Goal: Task Accomplishment & Management: Complete application form

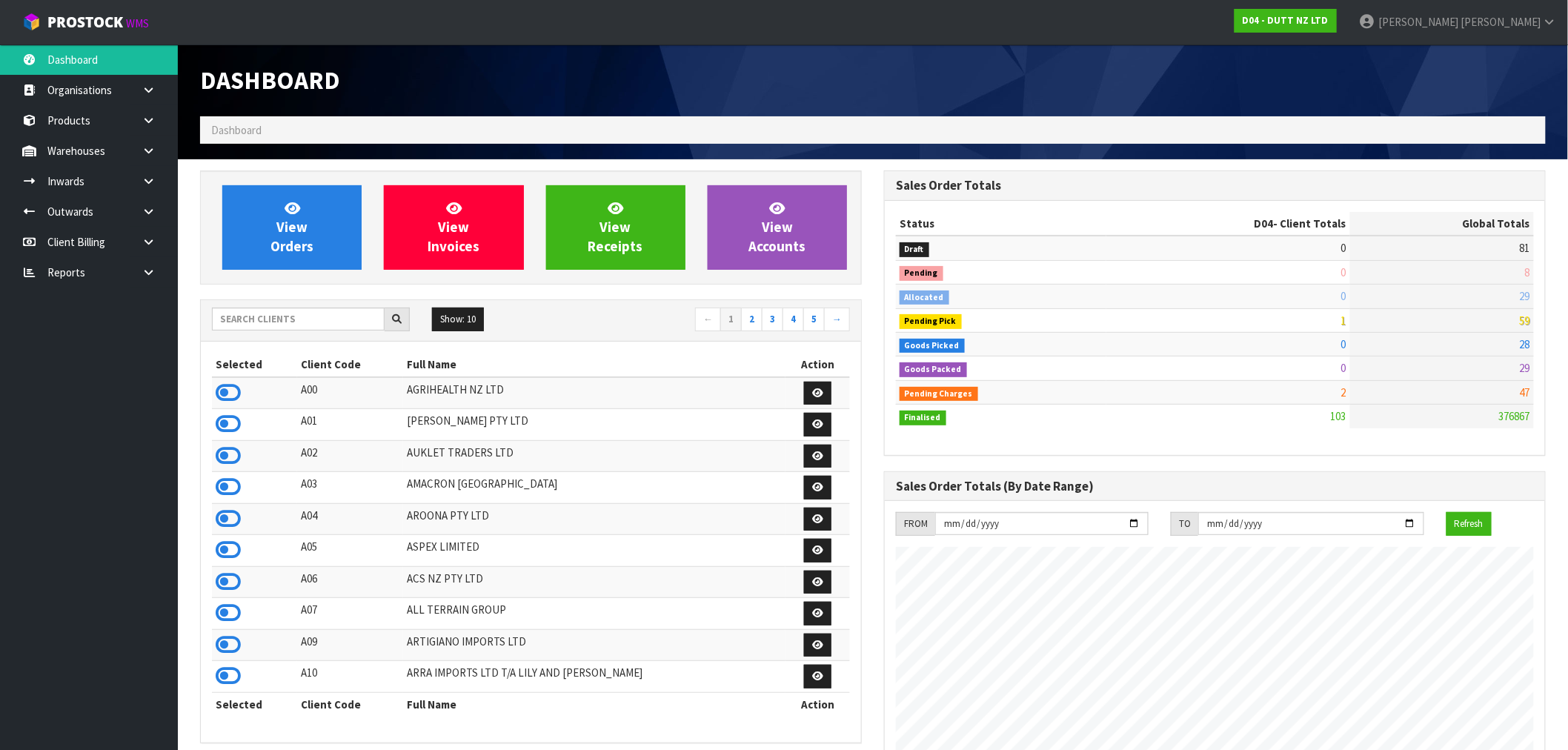
scroll to position [1123, 684]
click at [291, 317] on input "text" at bounding box center [298, 319] width 173 height 23
type input "F01"
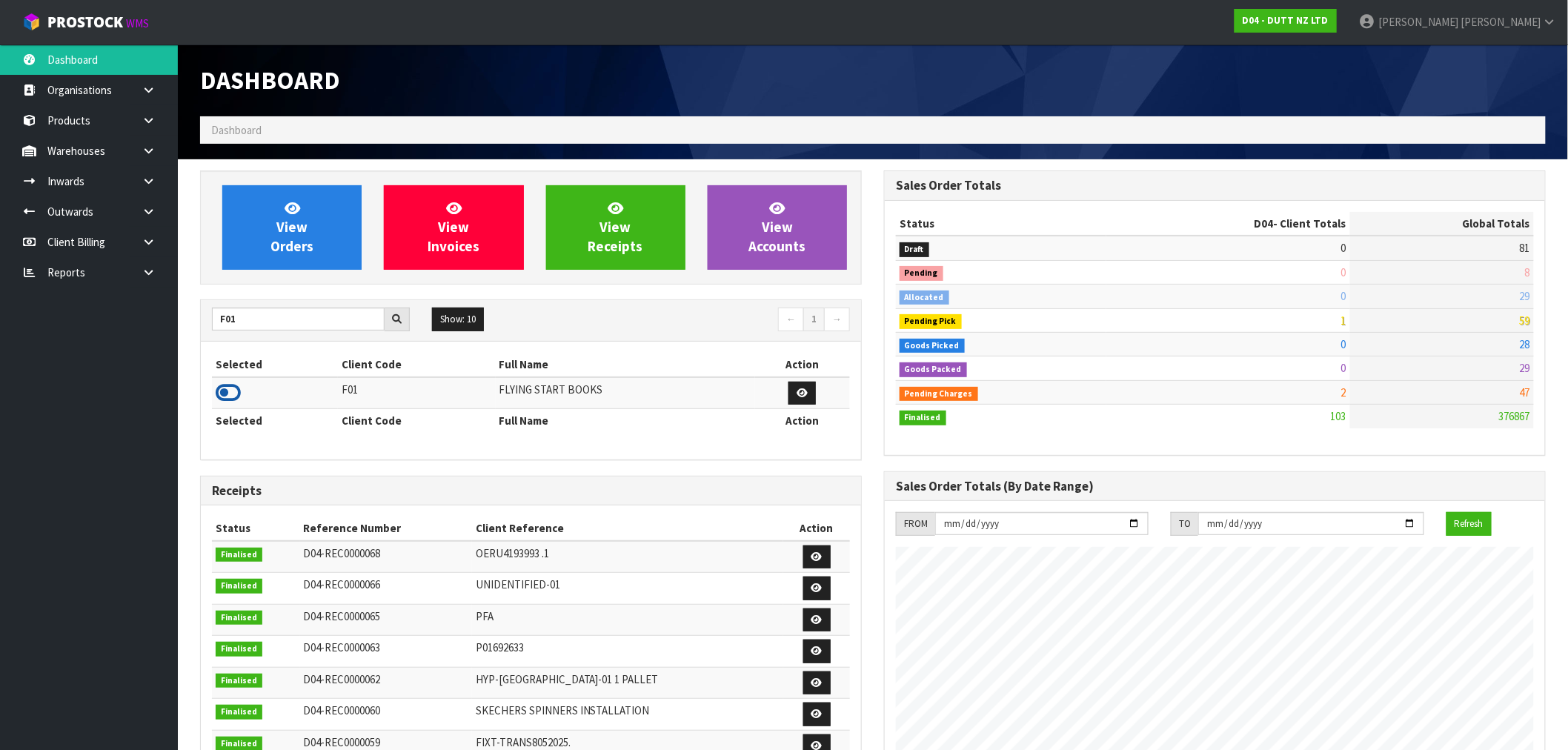
click at [235, 389] on icon at bounding box center [228, 392] width 25 height 22
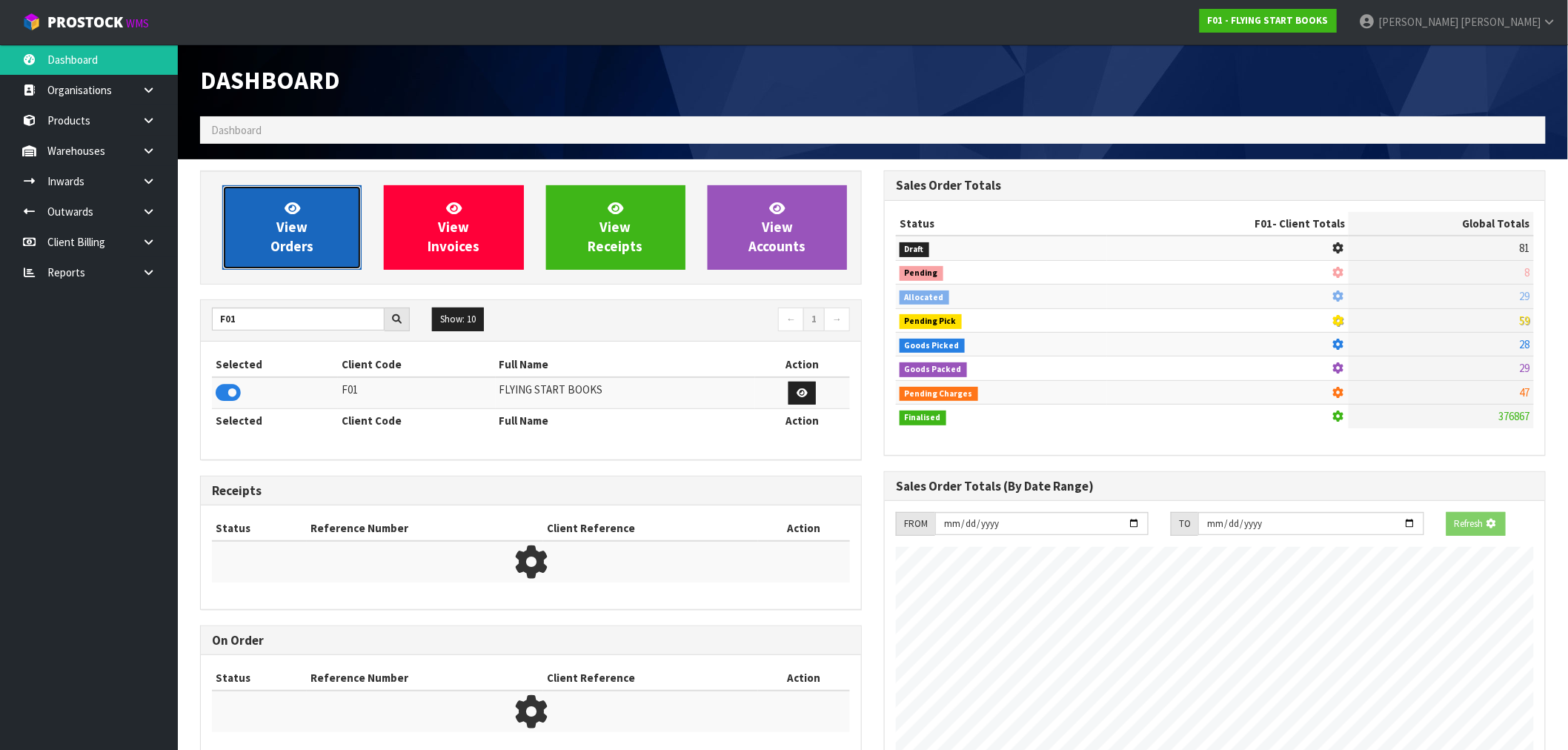
scroll to position [740157, 740171]
click at [306, 221] on link "View Orders" at bounding box center [292, 227] width 139 height 85
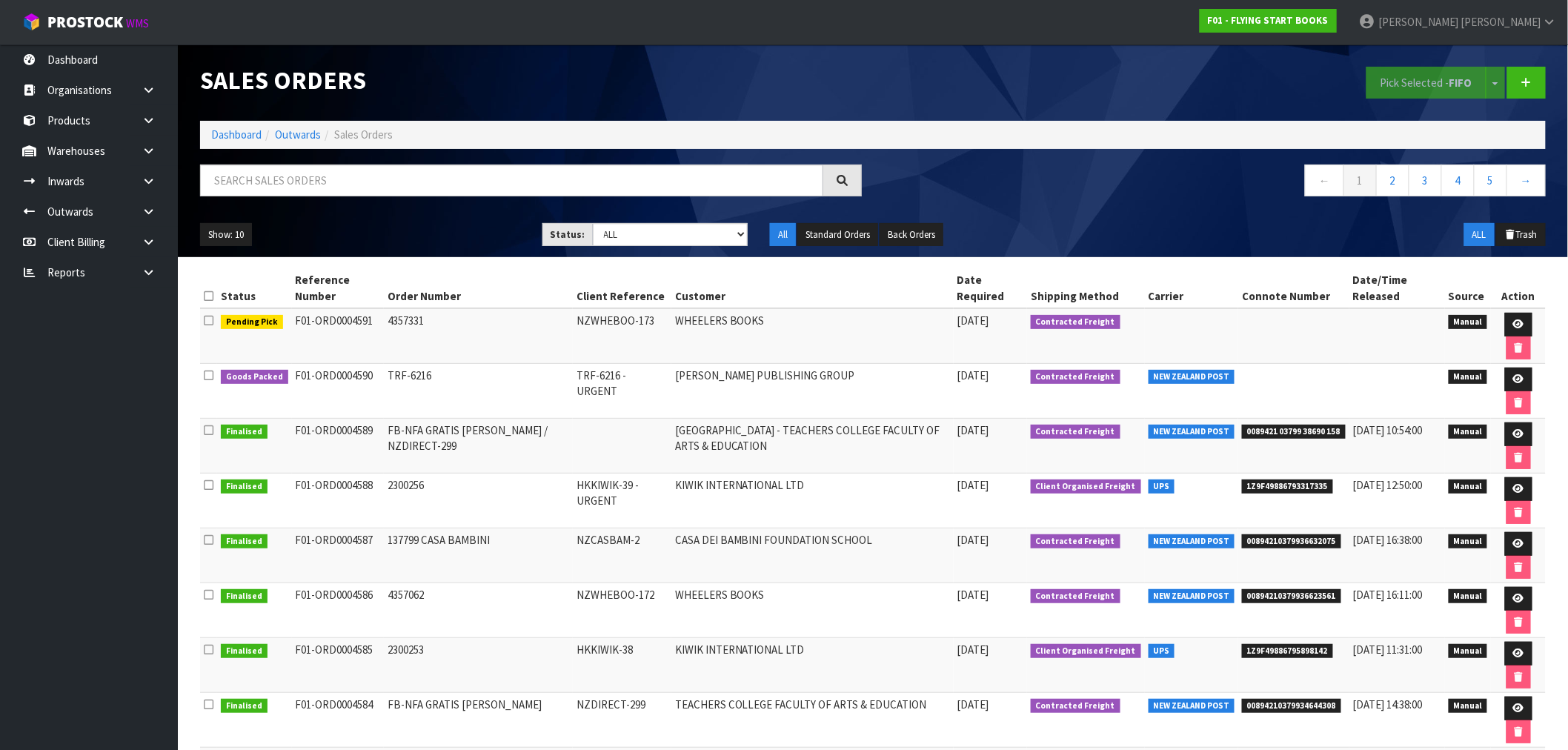
scroll to position [82, 0]
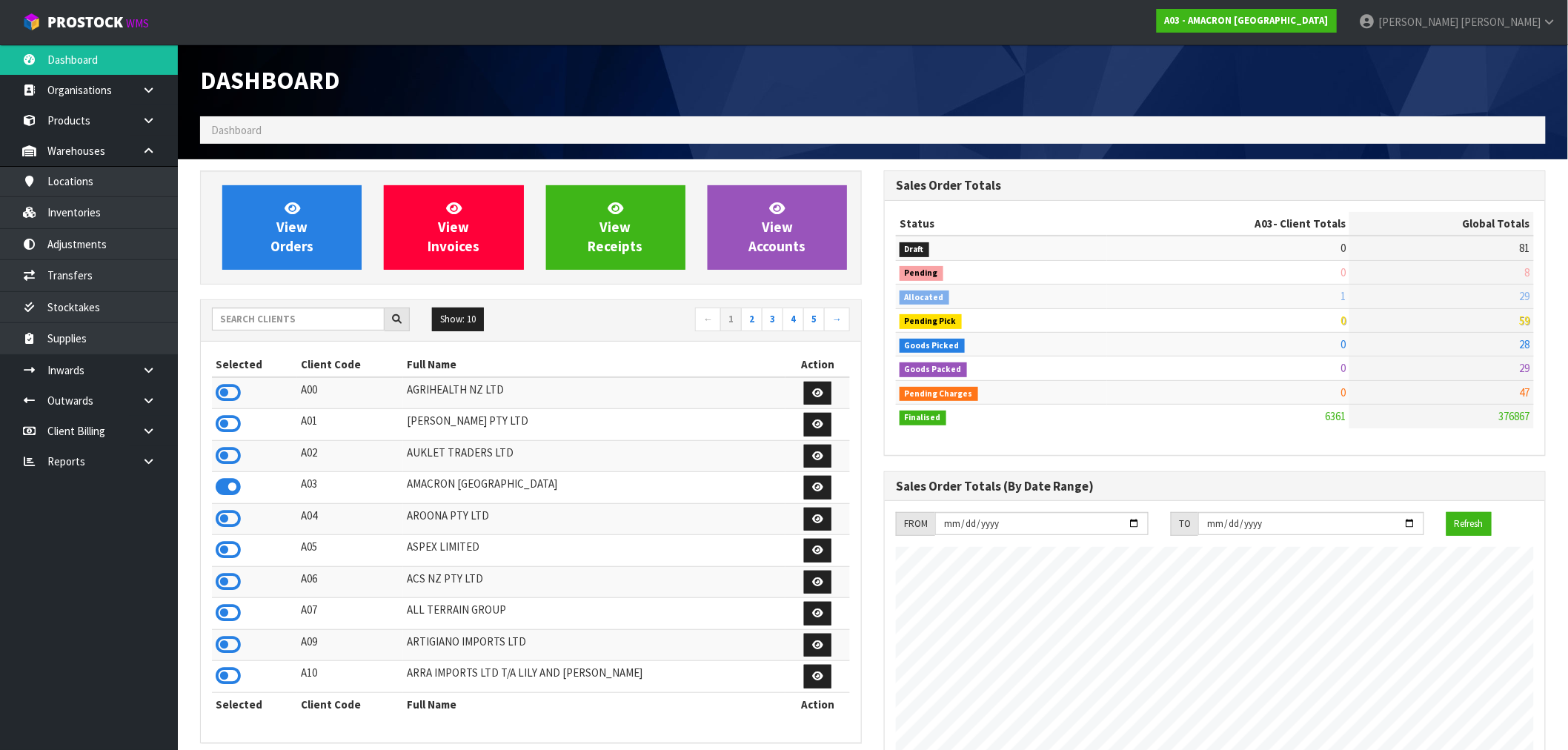
scroll to position [931, 684]
click at [278, 329] on input "text" at bounding box center [298, 319] width 173 height 23
type input "K01"
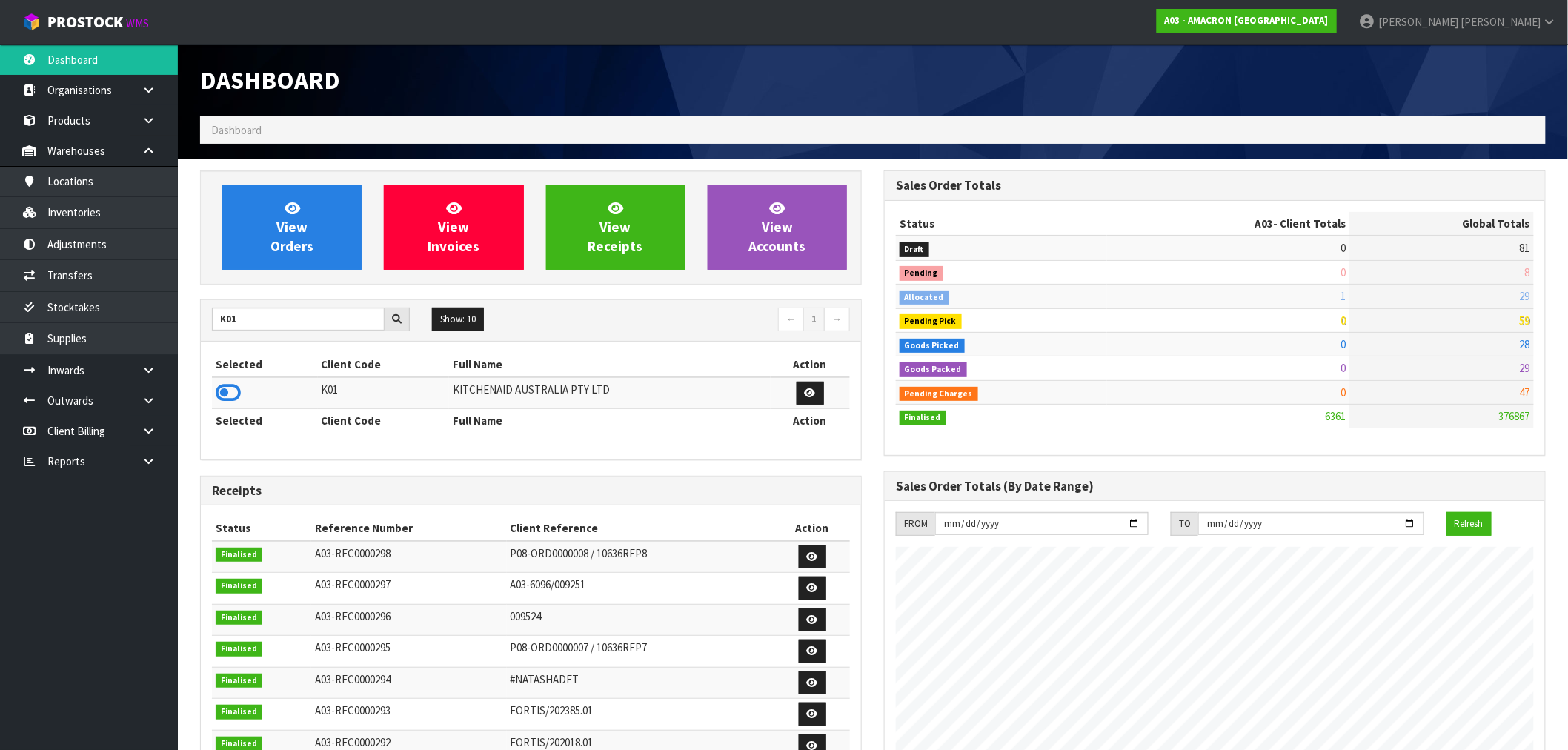
click at [233, 390] on icon at bounding box center [228, 392] width 25 height 22
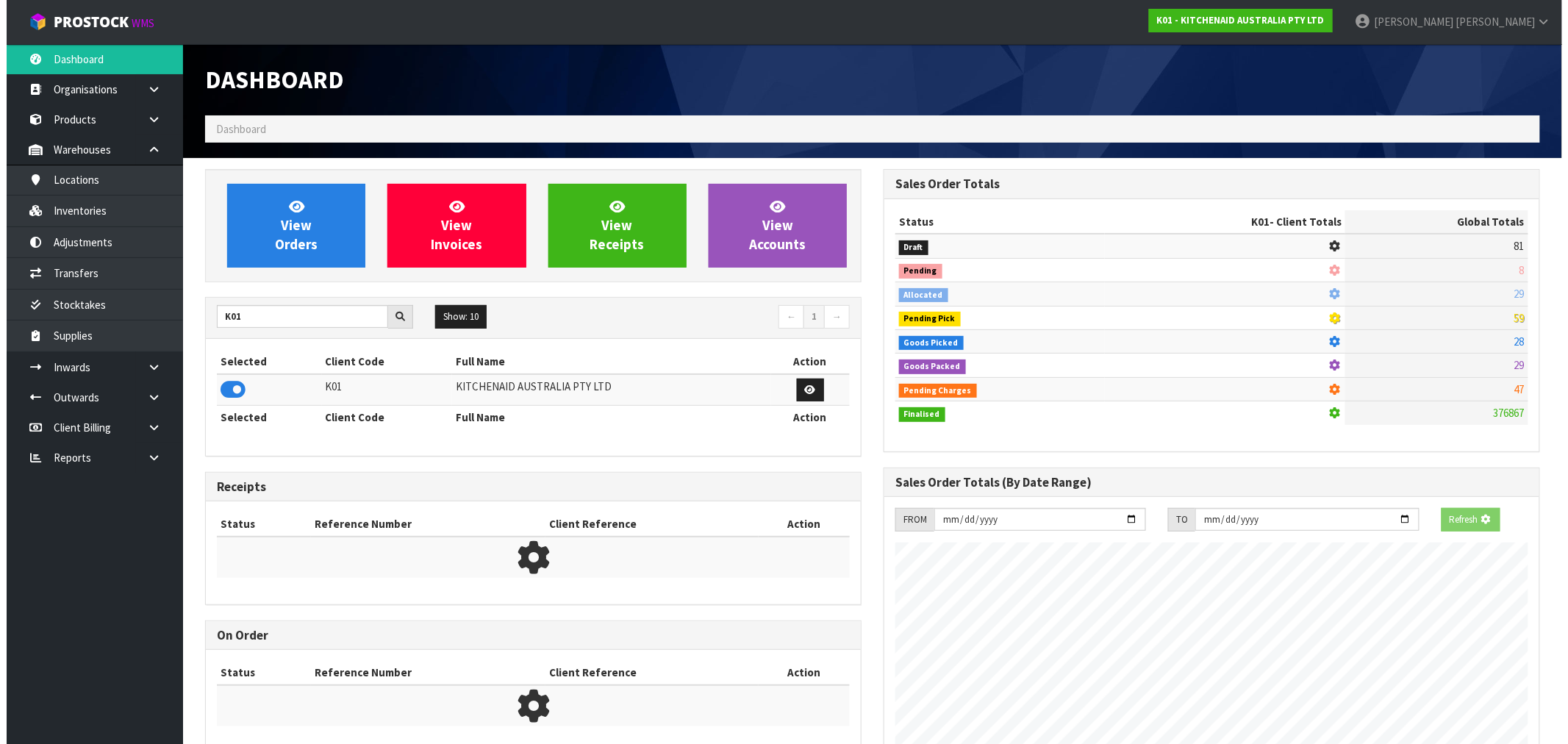
scroll to position [734236, 734445]
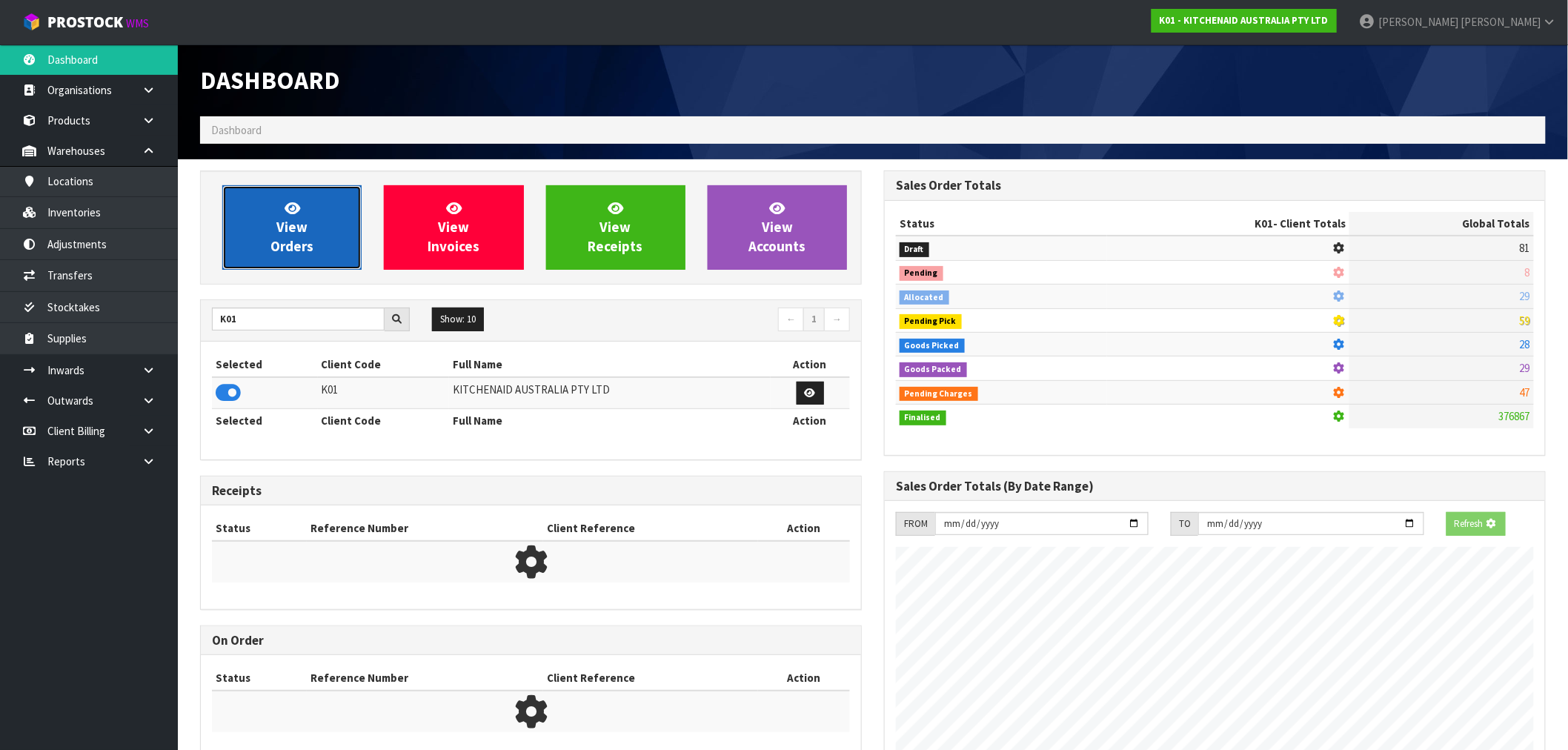
click at [310, 262] on link "View Orders" at bounding box center [292, 227] width 139 height 85
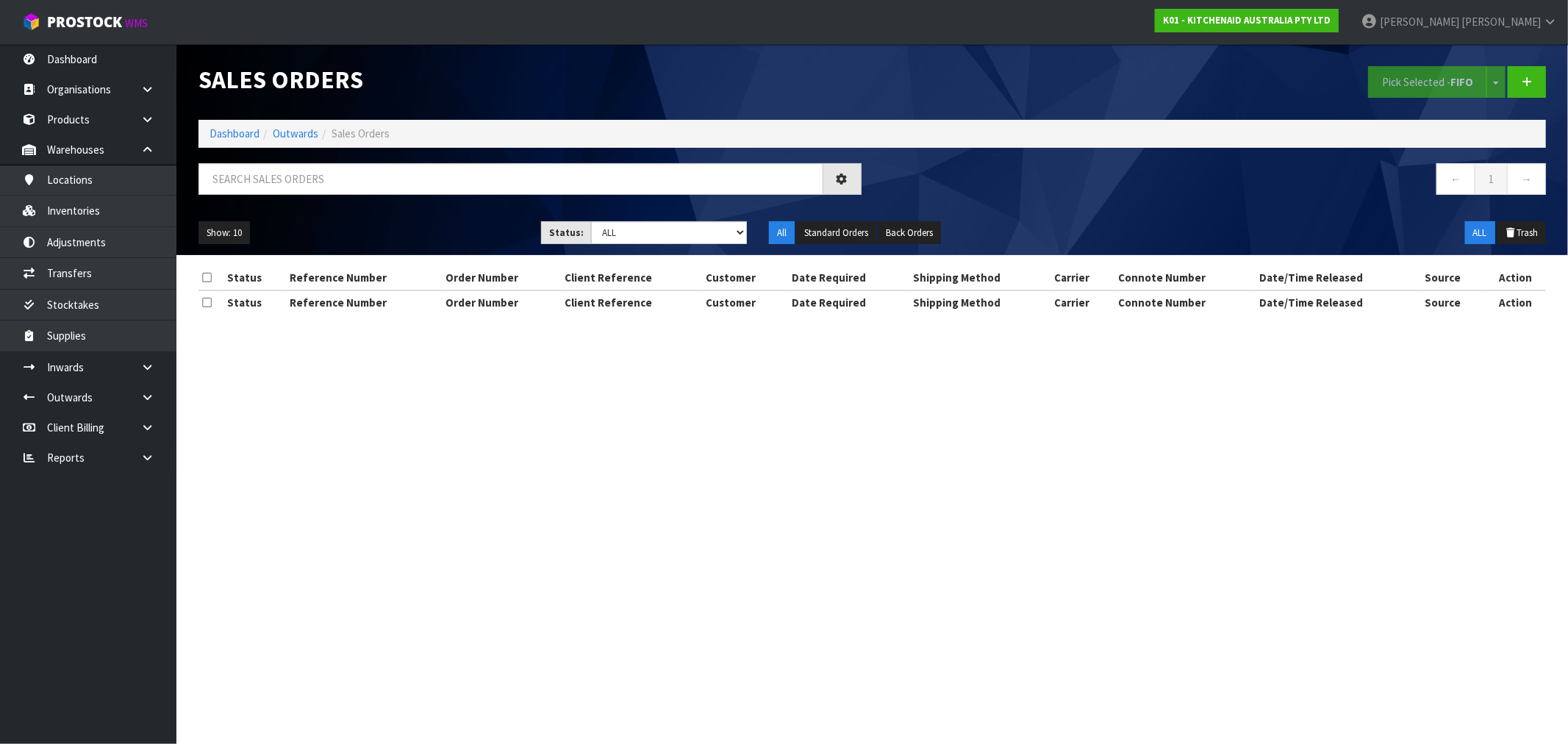
click at [285, 221] on div "Show: 10 5 10 25 50 Status: Draft Pending Allocated Pending Pick Goods Picked G…" at bounding box center [873, 233] width 1370 height 45
click at [260, 187] on input "text" at bounding box center [510, 179] width 625 height 32
type input "75858"
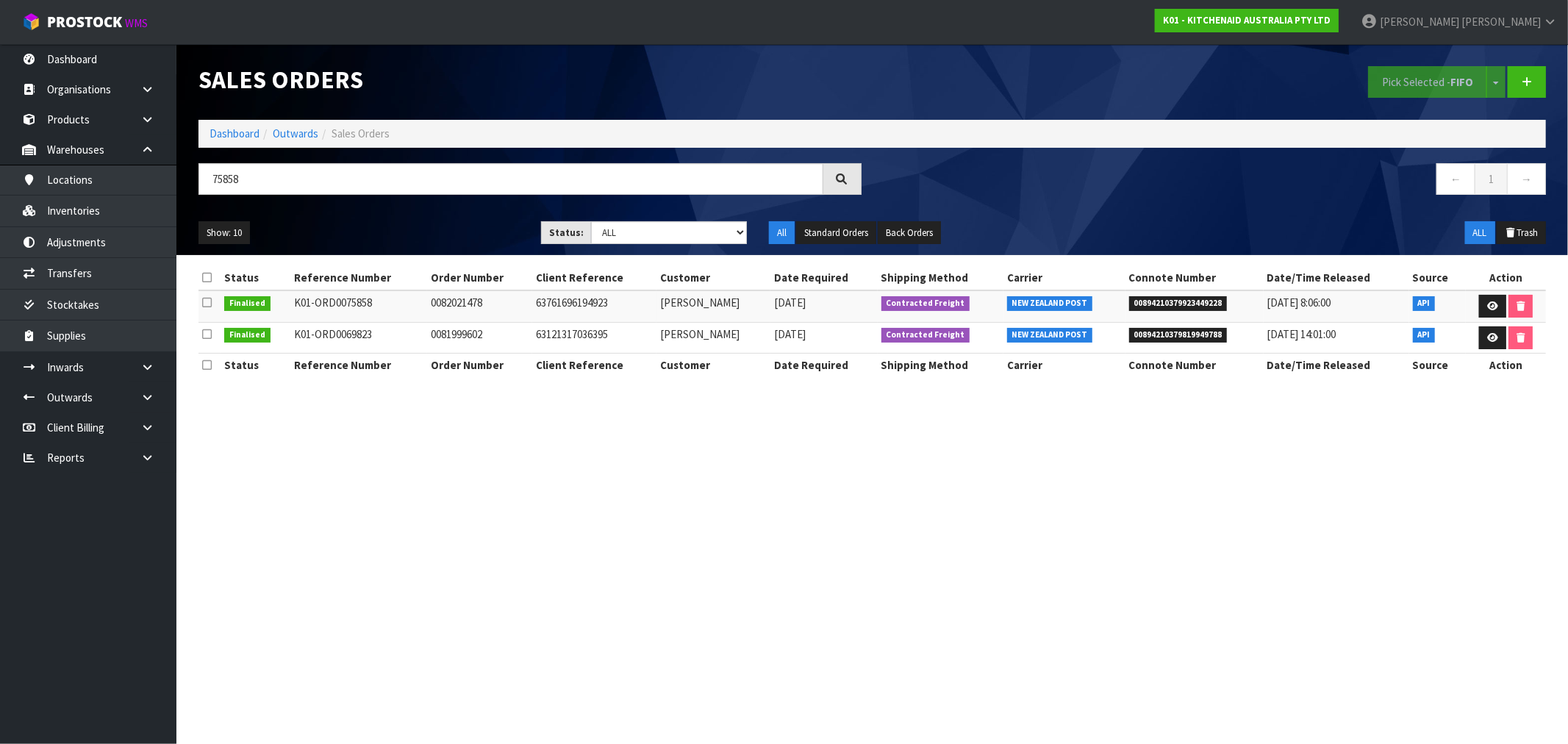
click at [1163, 302] on span "00894210379923449228" at bounding box center [1178, 303] width 99 height 15
copy span "00894210379923449228"
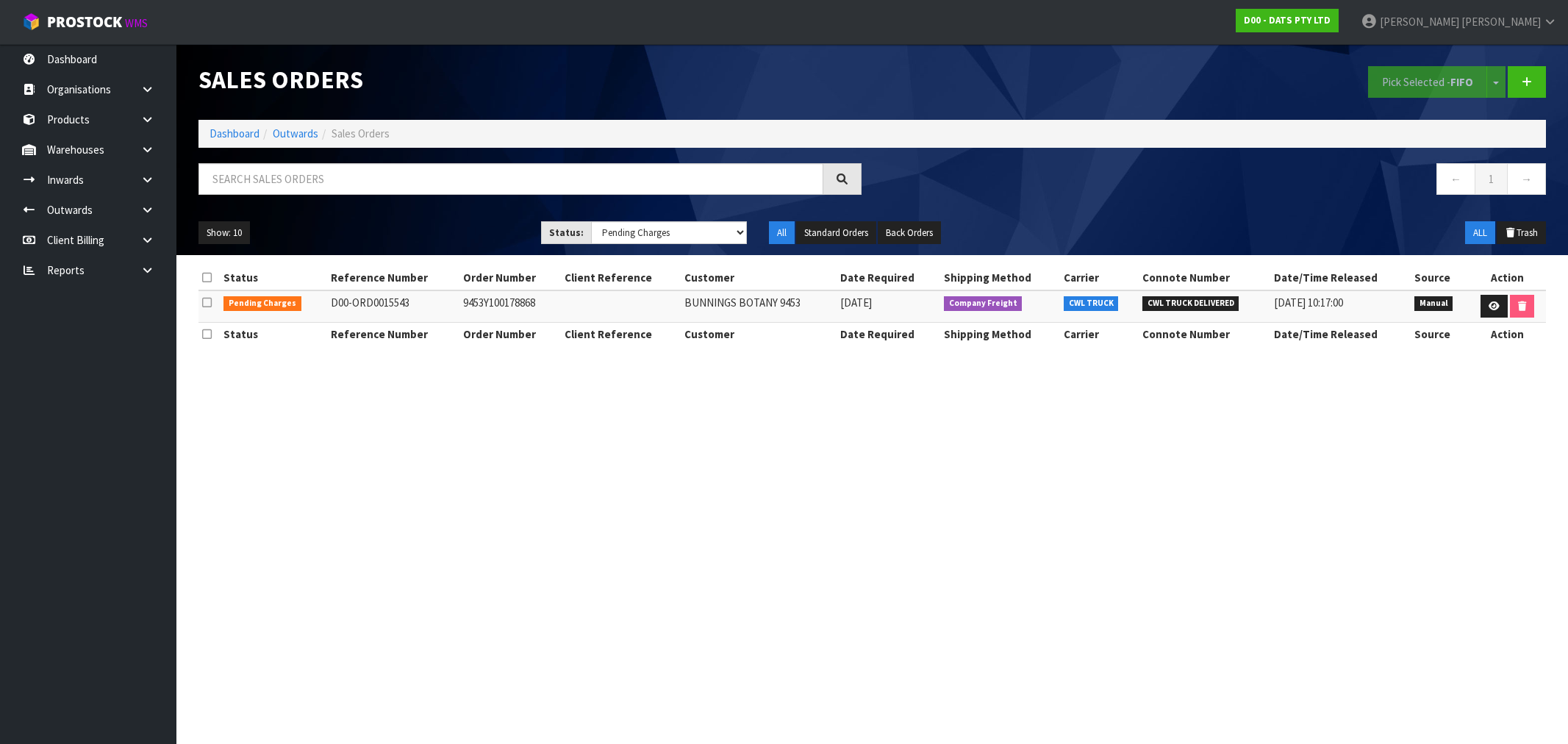
select select "string:6"
click at [370, 176] on input "text" at bounding box center [510, 179] width 625 height 32
type input "15579"
click at [513, 319] on td "9486Y100191891" at bounding box center [514, 306] width 103 height 32
click at [509, 309] on td "9486Y100191891" at bounding box center [514, 306] width 103 height 32
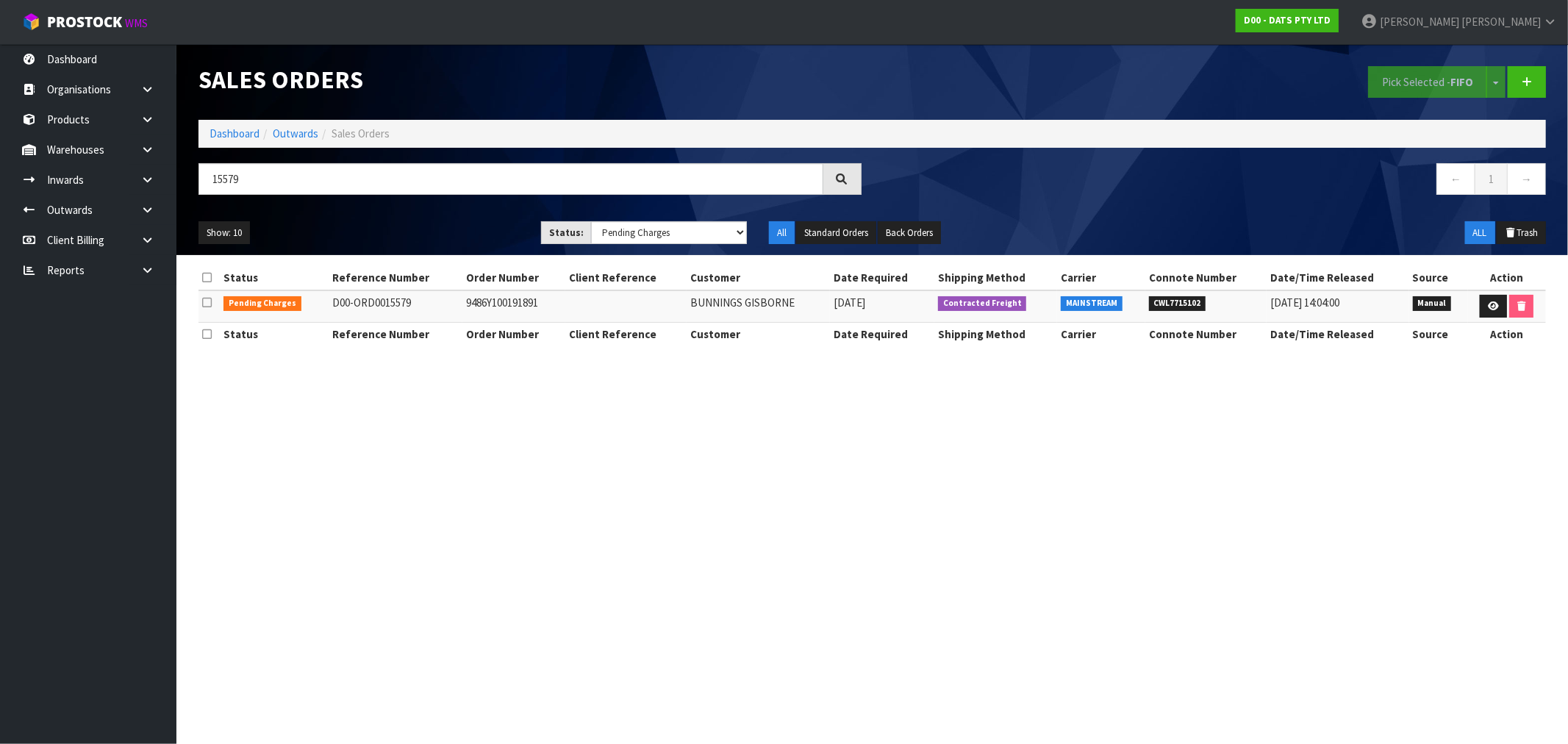
click at [509, 309] on td "9486Y100191891" at bounding box center [514, 306] width 103 height 32
click at [1501, 304] on link at bounding box center [1494, 306] width 27 height 23
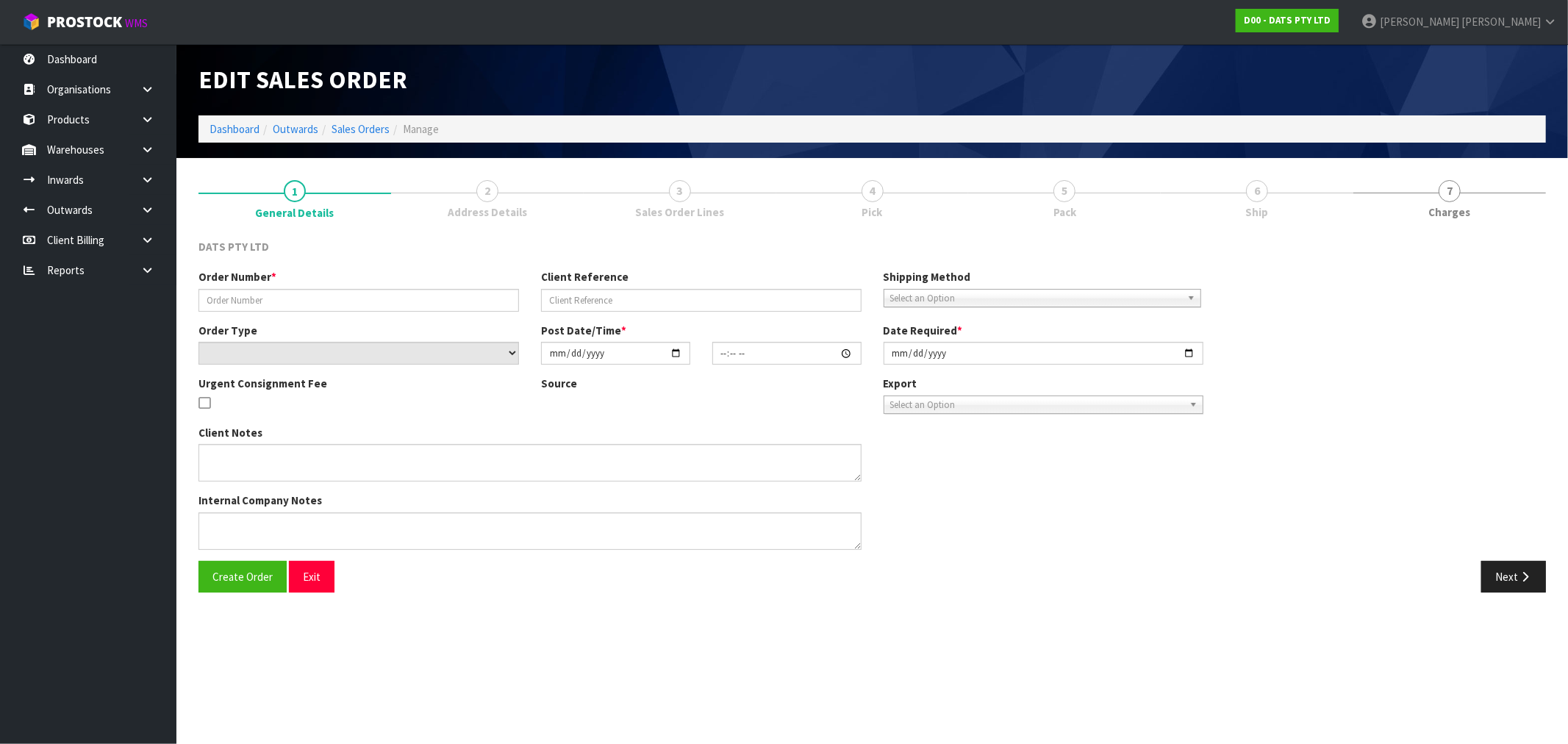
type input "9486Y100191891"
select select "number:0"
type input "2025-08-14"
type input "09:48:00.000"
type input "2025-08-14"
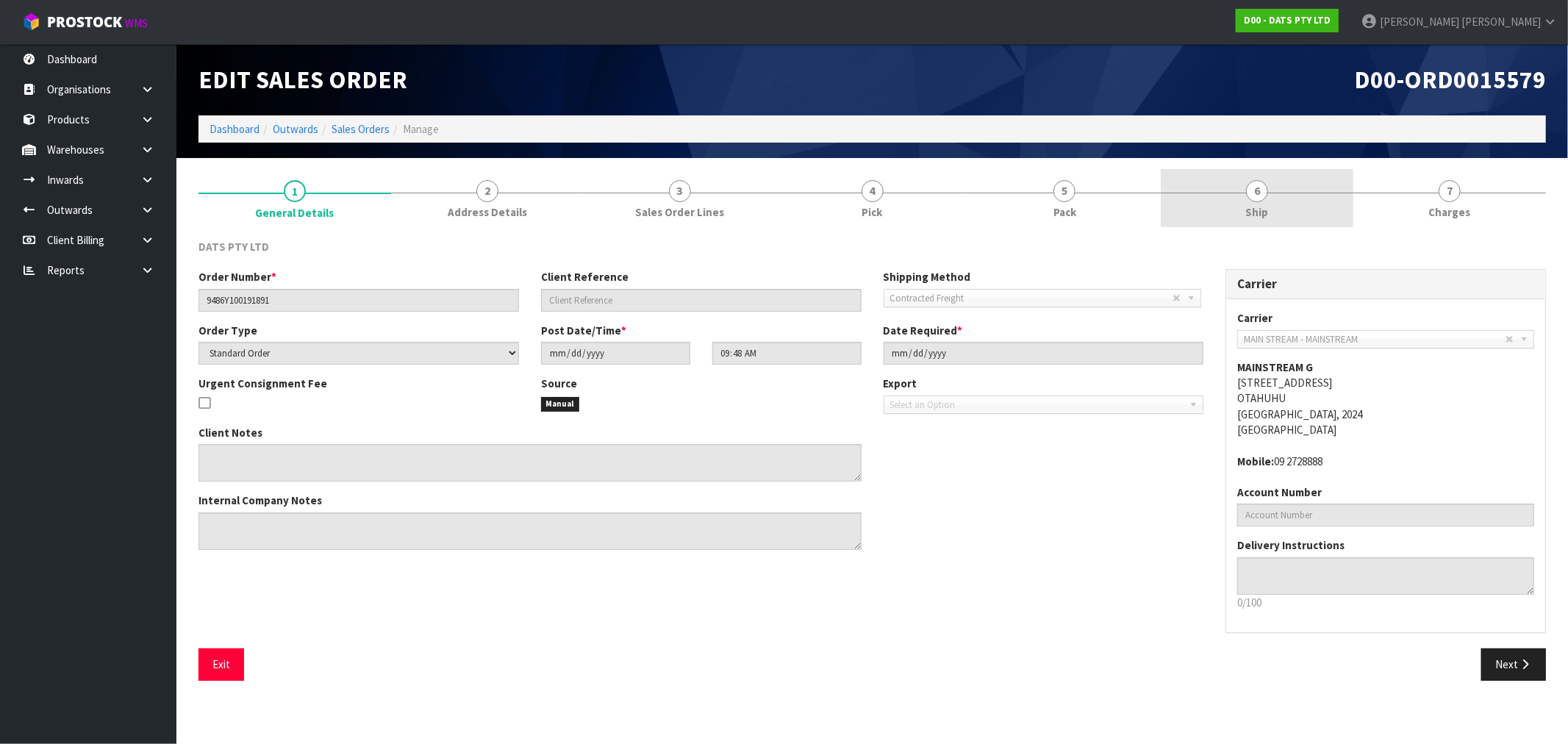
drag, startPoint x: 1301, startPoint y: 174, endPoint x: 1295, endPoint y: 191, distance: 18.0
click at [1299, 177] on link "6 Ship" at bounding box center [1257, 198] width 192 height 58
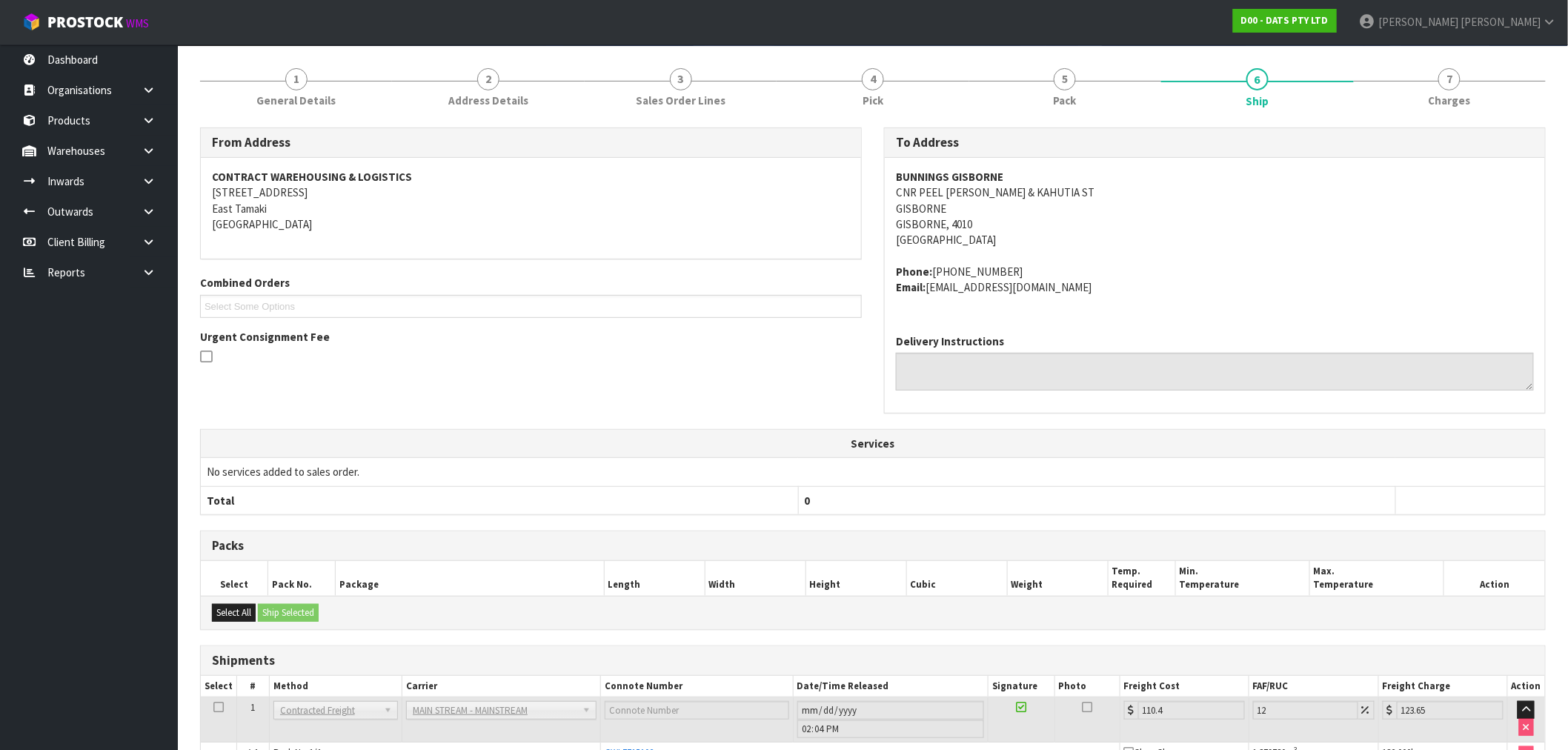
scroll to position [201, 0]
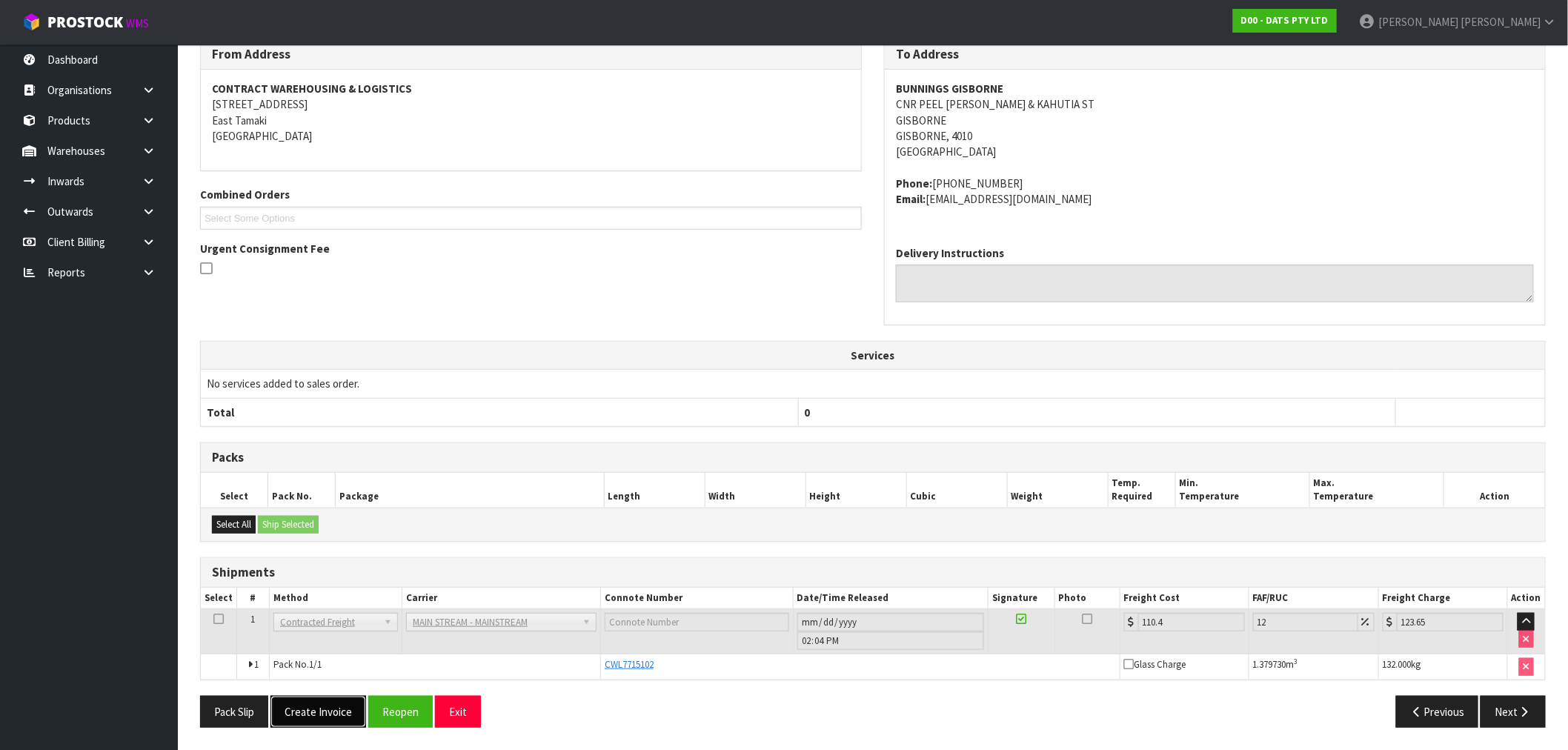
click at [332, 709] on button "Create Invoice" at bounding box center [318, 712] width 95 height 32
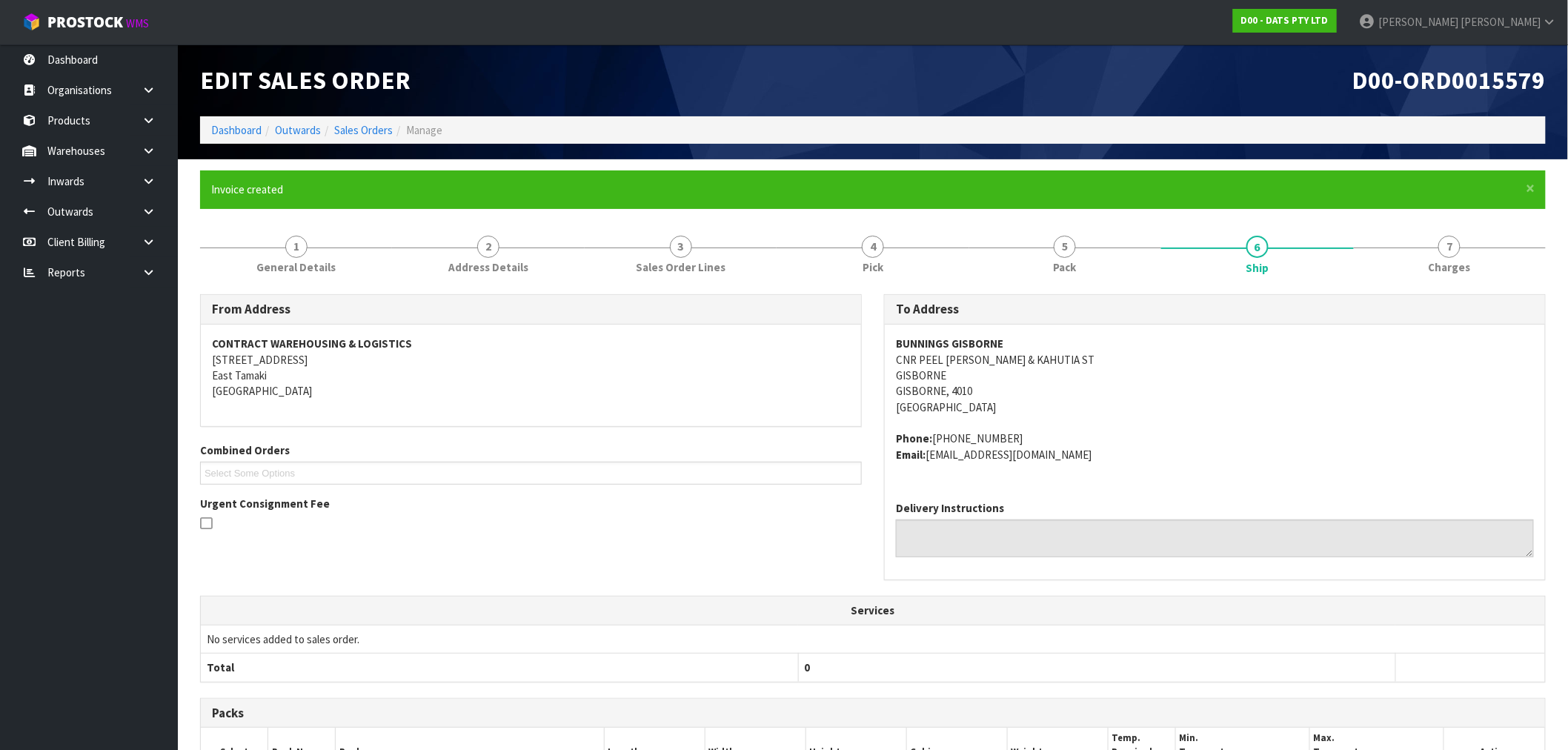
scroll to position [256, 0]
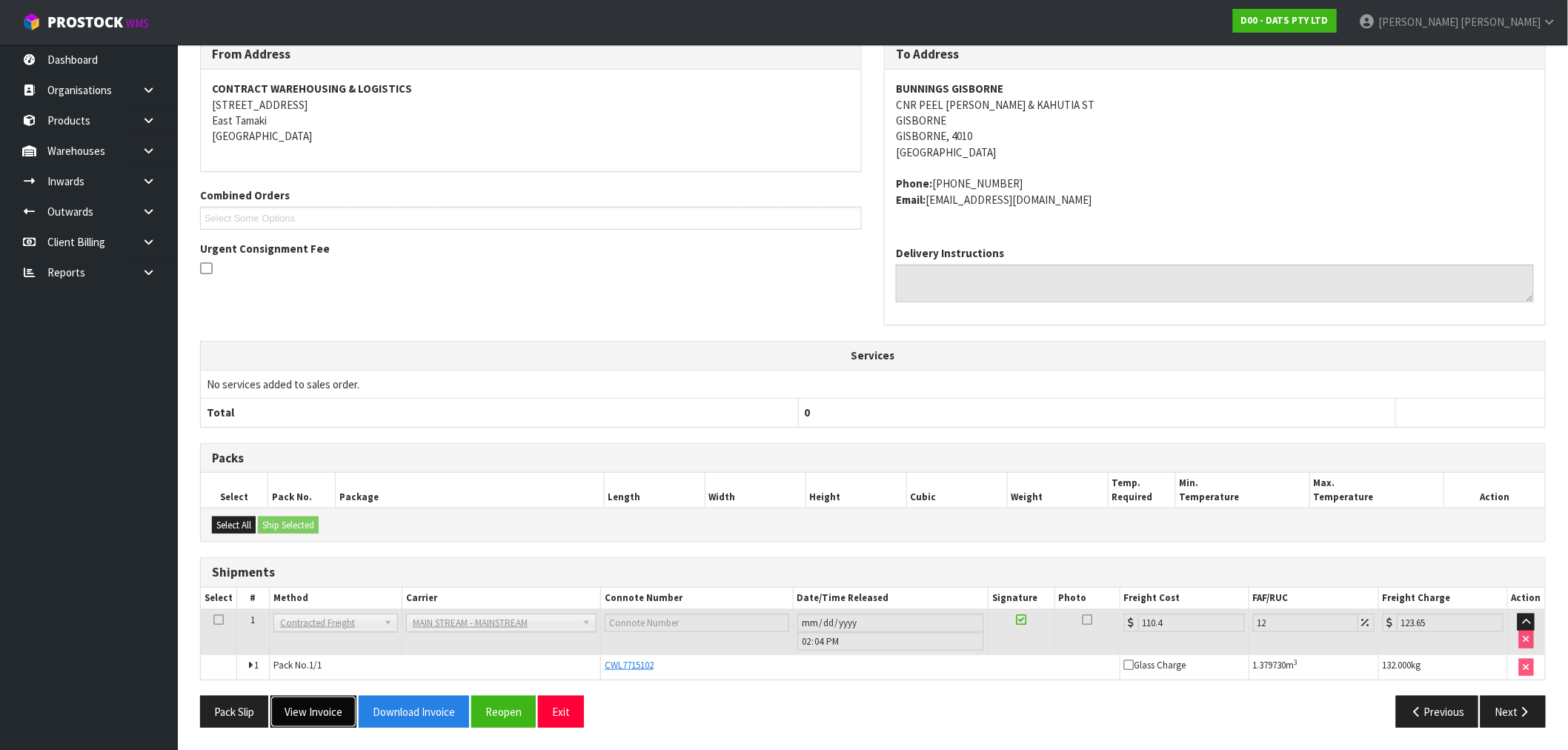
click at [324, 710] on button "View Invoice" at bounding box center [313, 712] width 86 height 32
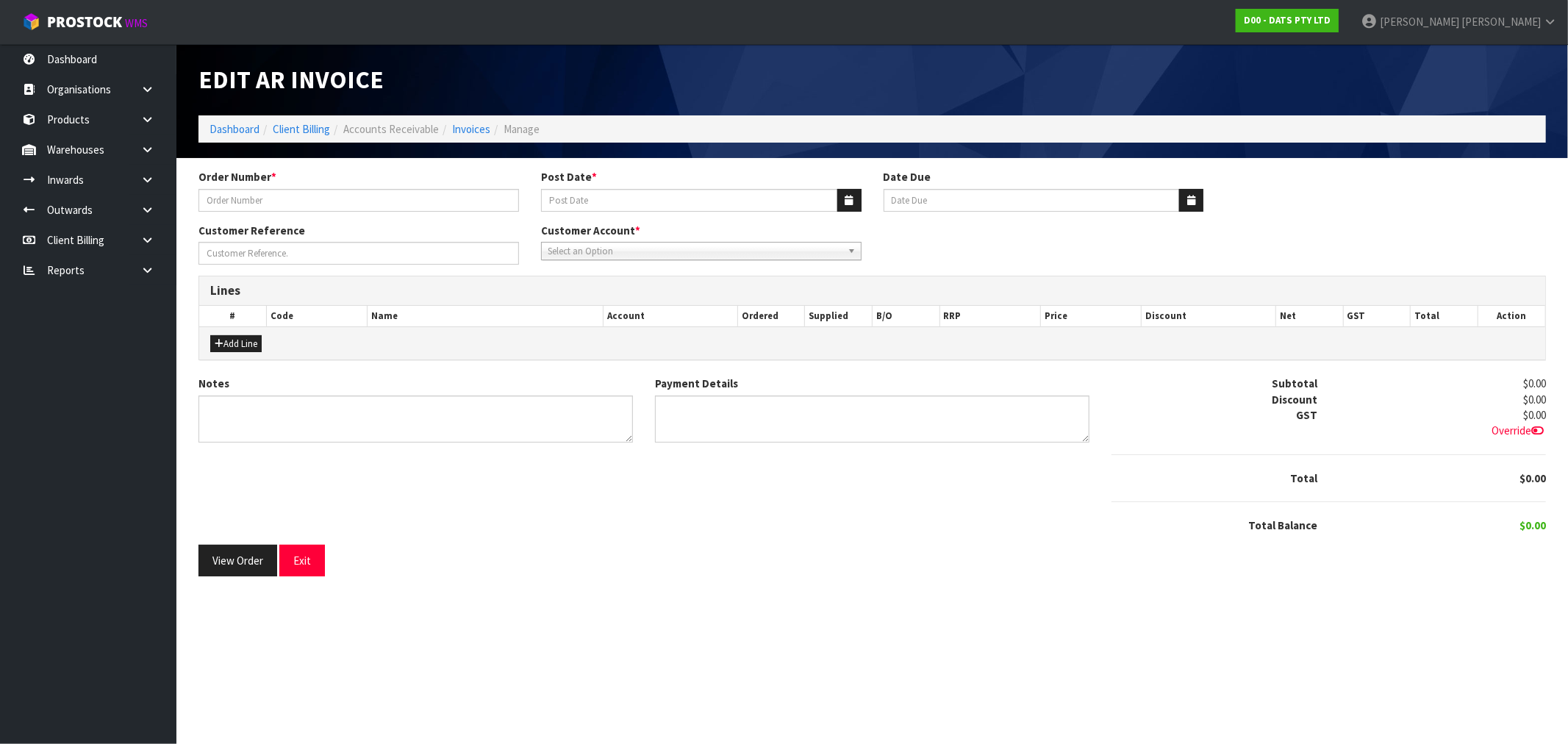
type input "9486Y100191891"
type input "[DATE]"
type input "20/09/2025"
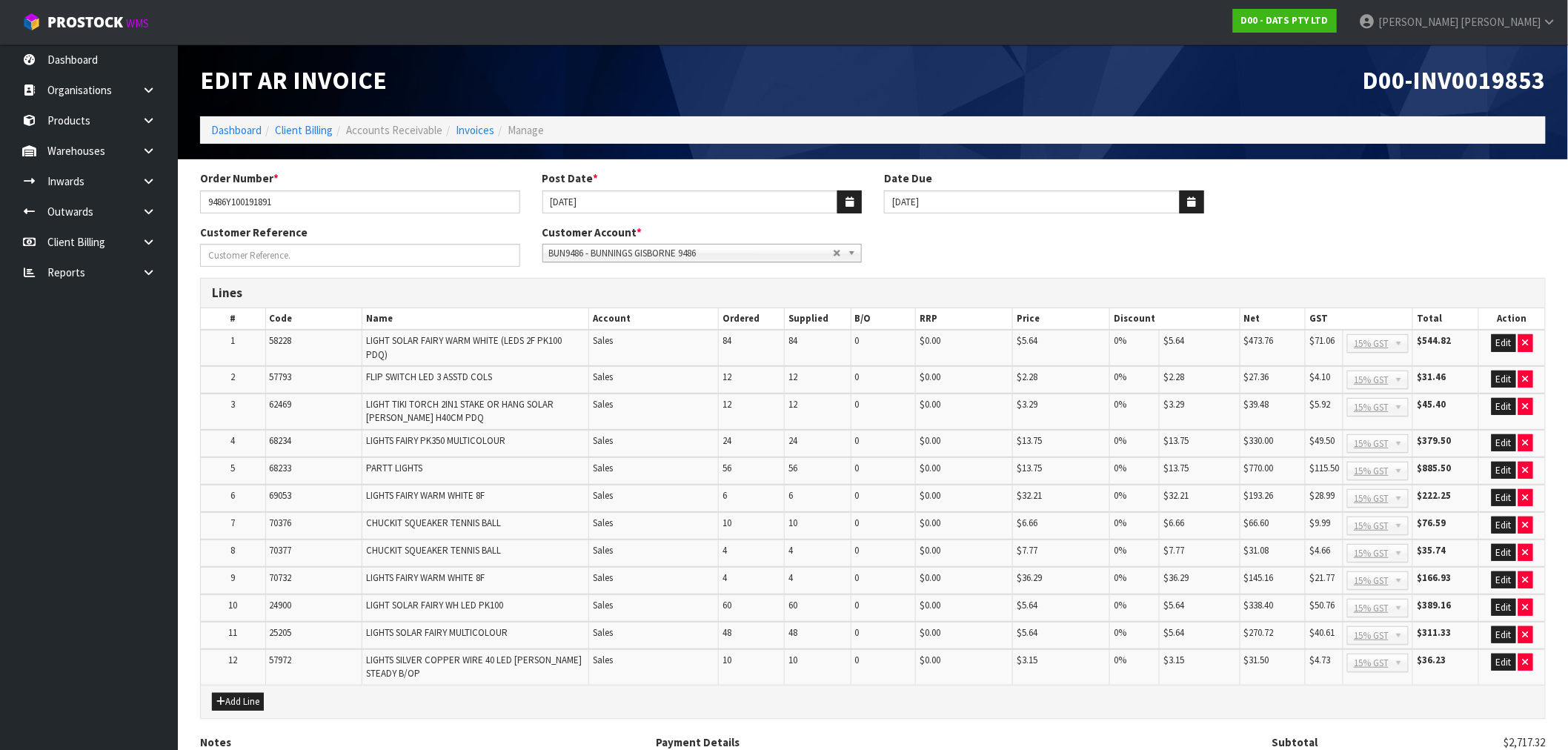
click at [1454, 83] on span "D00-INV0019853" at bounding box center [1454, 80] width 183 height 31
copy span "INV0019853"
drag, startPoint x: 341, startPoint y: 203, endPoint x: 64, endPoint y: 215, distance: 277.3
click at [151, 203] on body "Toggle navigation ProStock WMS D00 - DATS PTY LTD Rocio Lopez Logout Dashboard …" at bounding box center [784, 375] width 1568 height 750
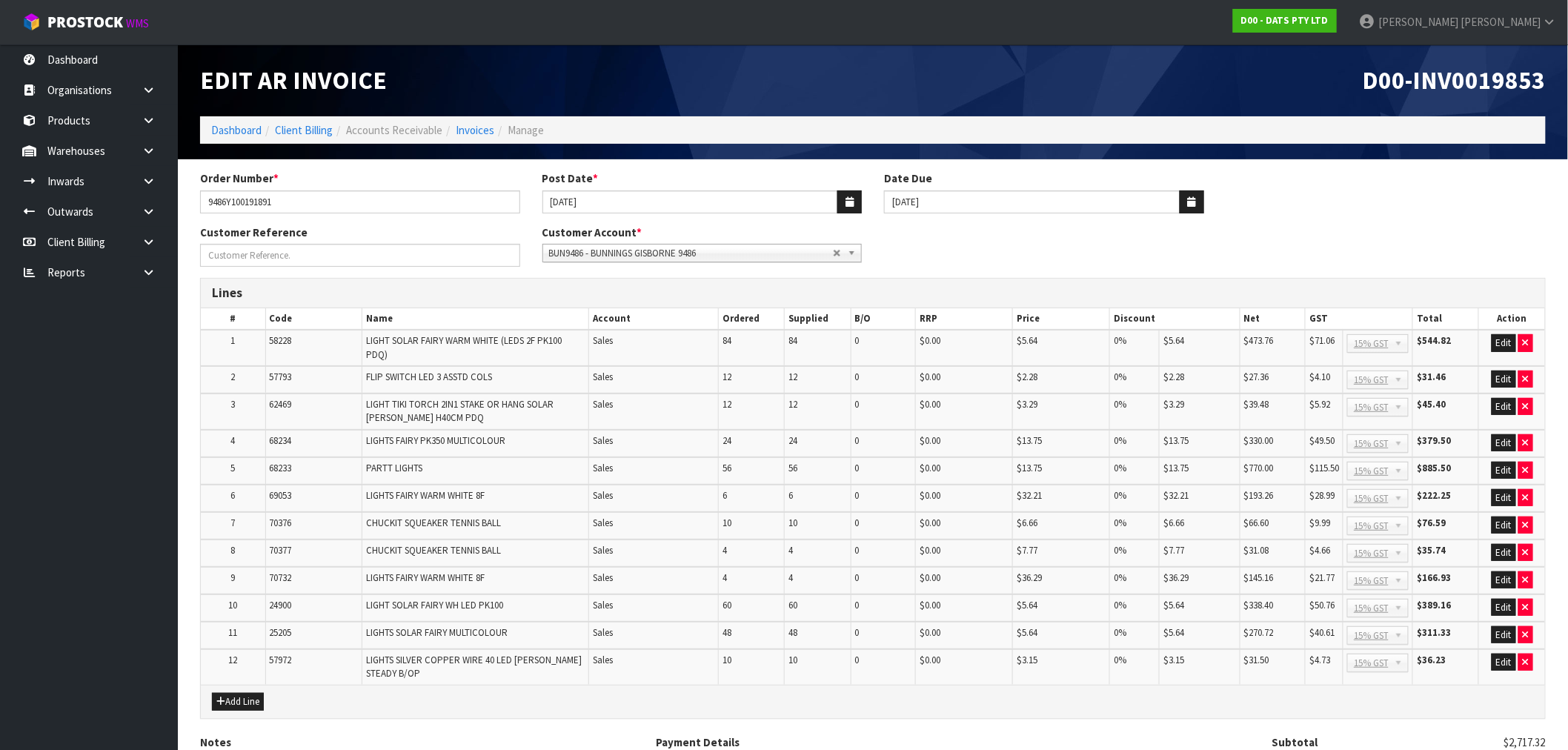
click at [1500, 80] on span "D00-INV0019853" at bounding box center [1454, 80] width 183 height 31
copy span "INV0019853"
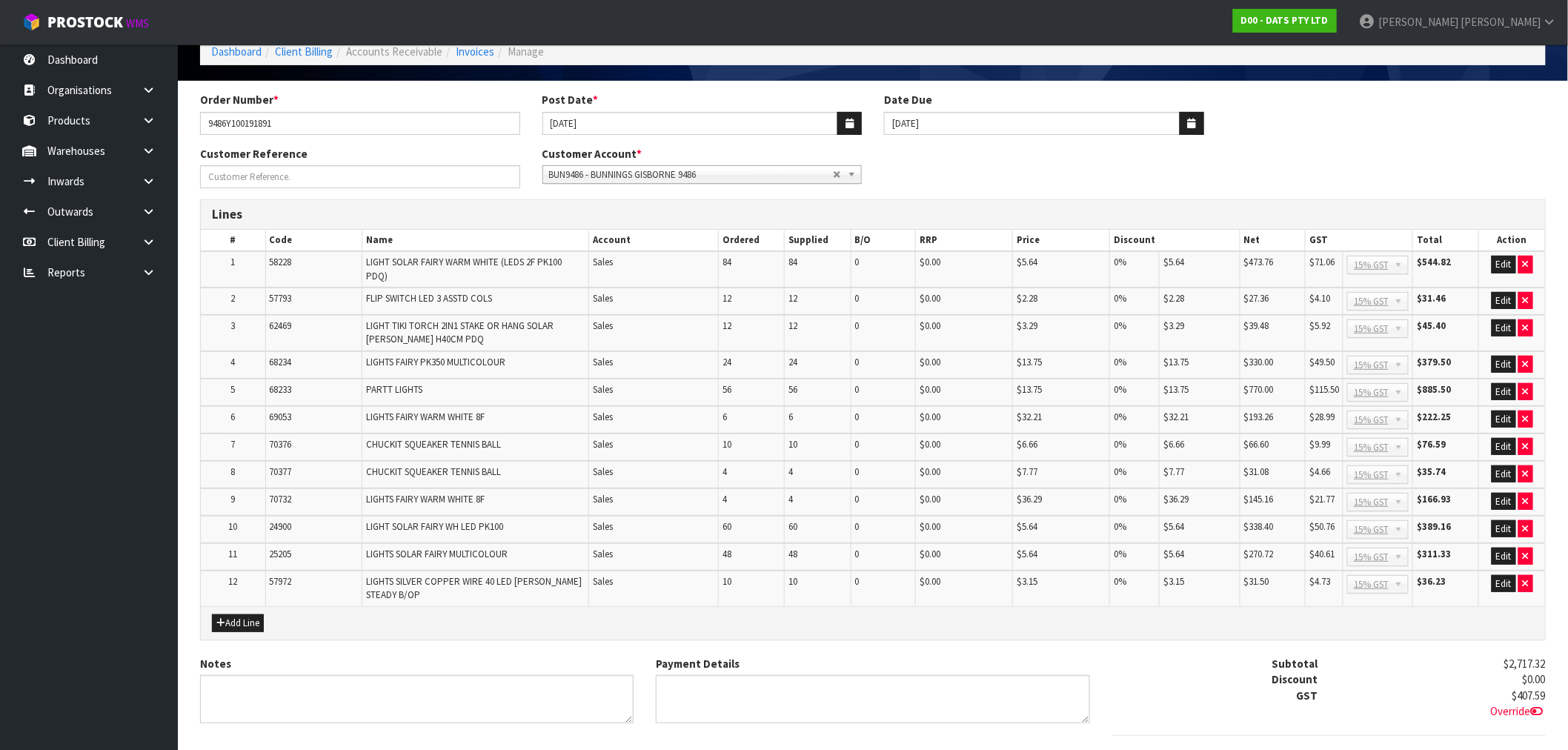
scroll to position [201, 0]
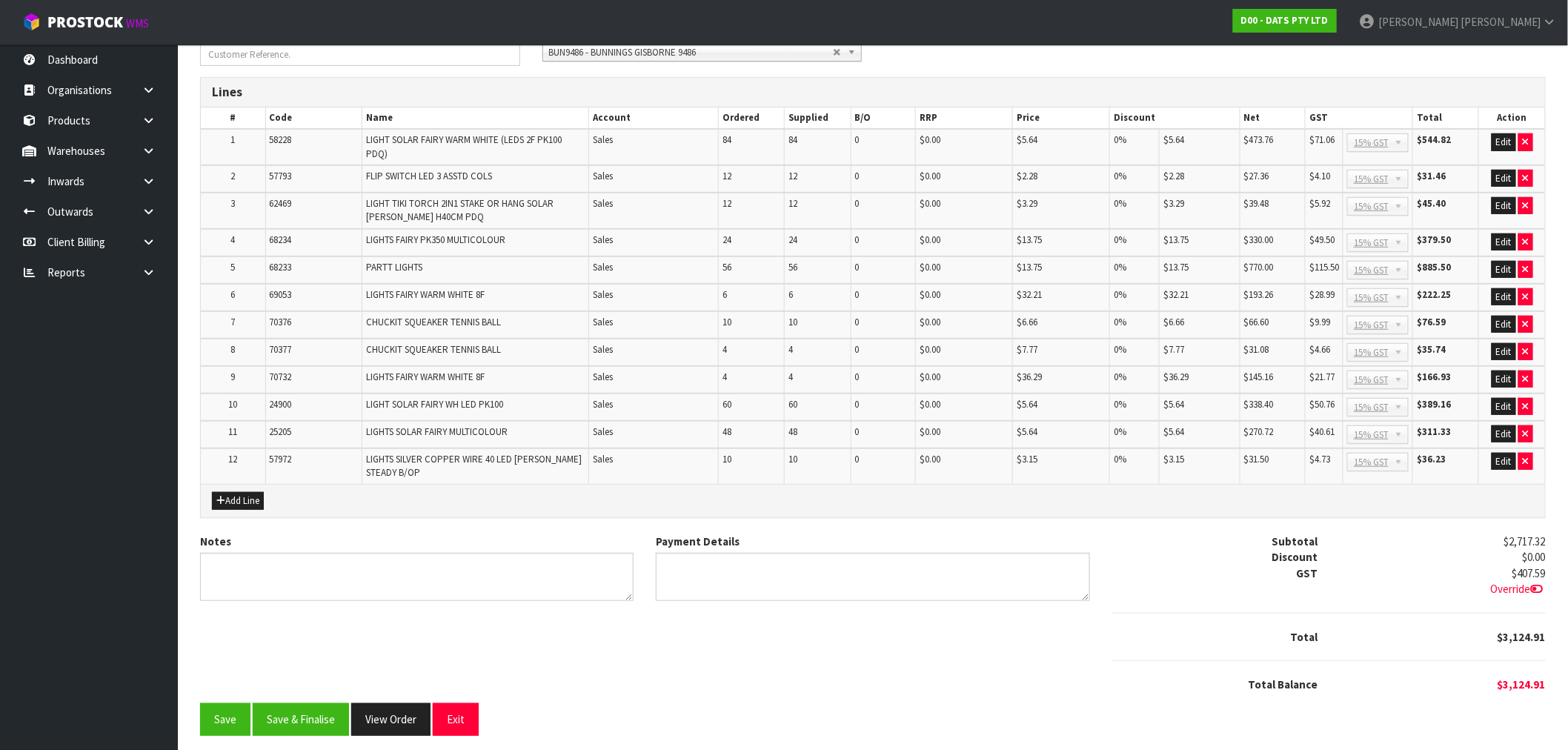
click at [287, 238] on span "68234" at bounding box center [280, 239] width 22 height 12
copy span "68234"
drag, startPoint x: 28, startPoint y: 275, endPoint x: 20, endPoint y: 280, distance: 9.4
click at [24, 279] on link "Reports" at bounding box center [89, 271] width 178 height 30
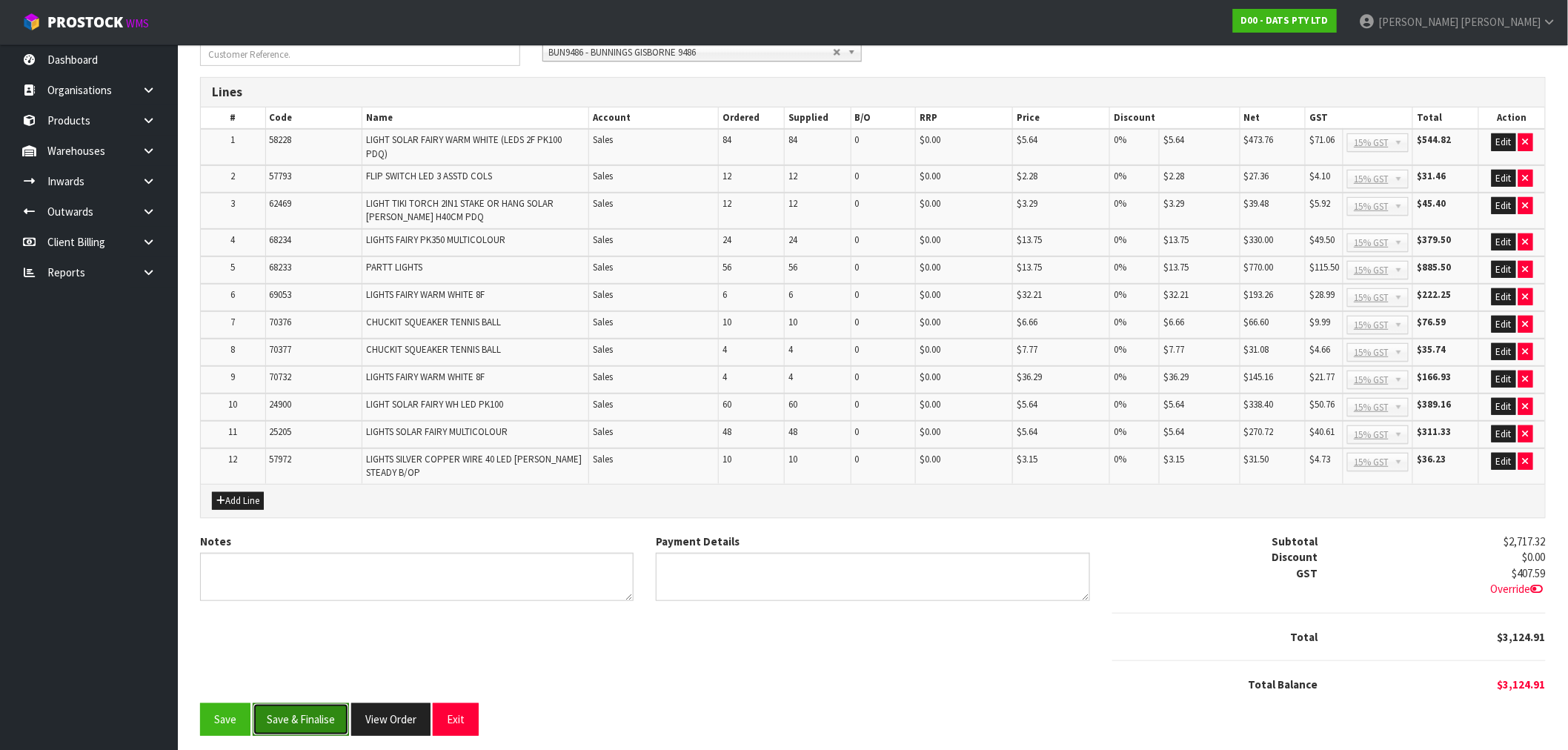
click at [309, 705] on button "Save & Finalise" at bounding box center [301, 719] width 96 height 32
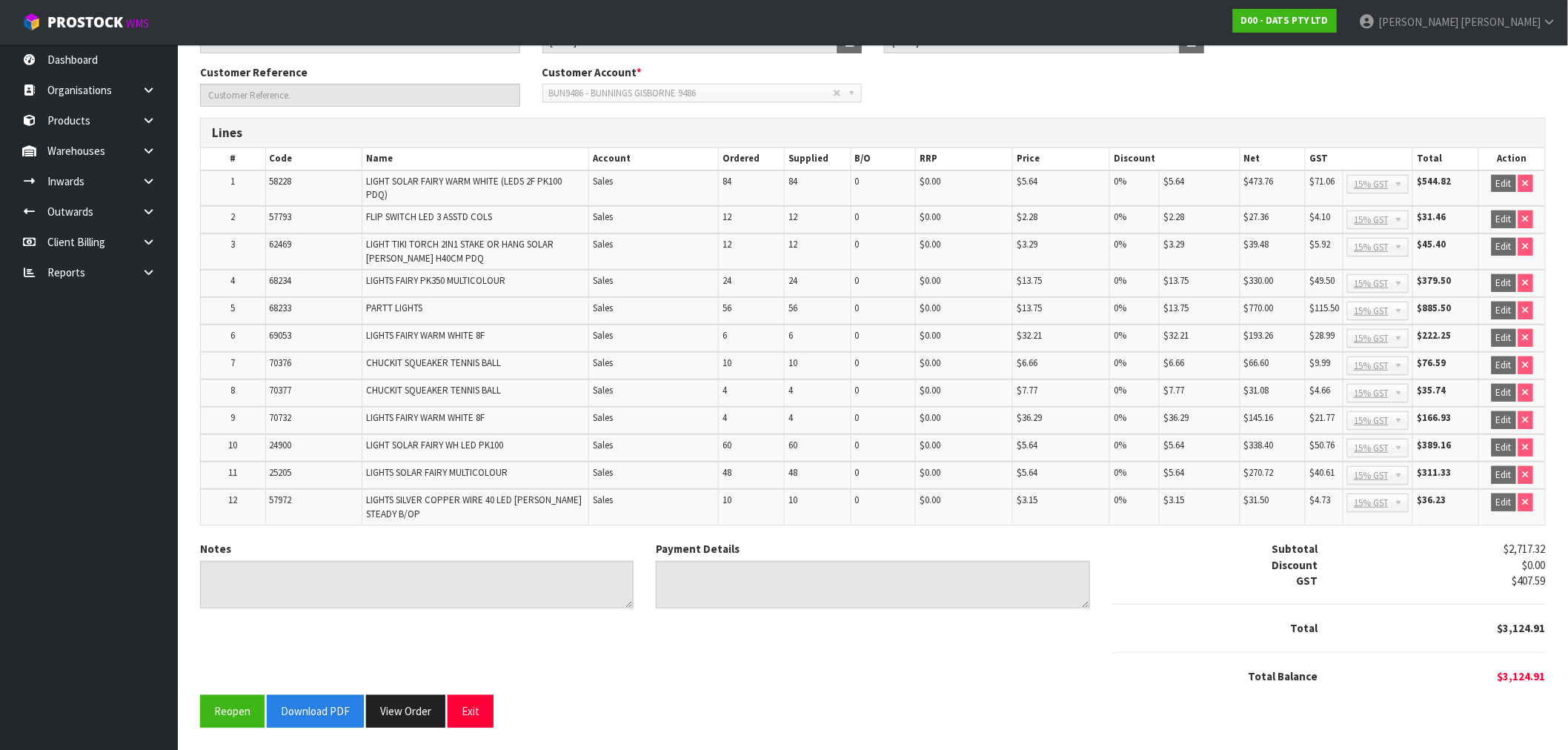
scroll to position [205, 0]
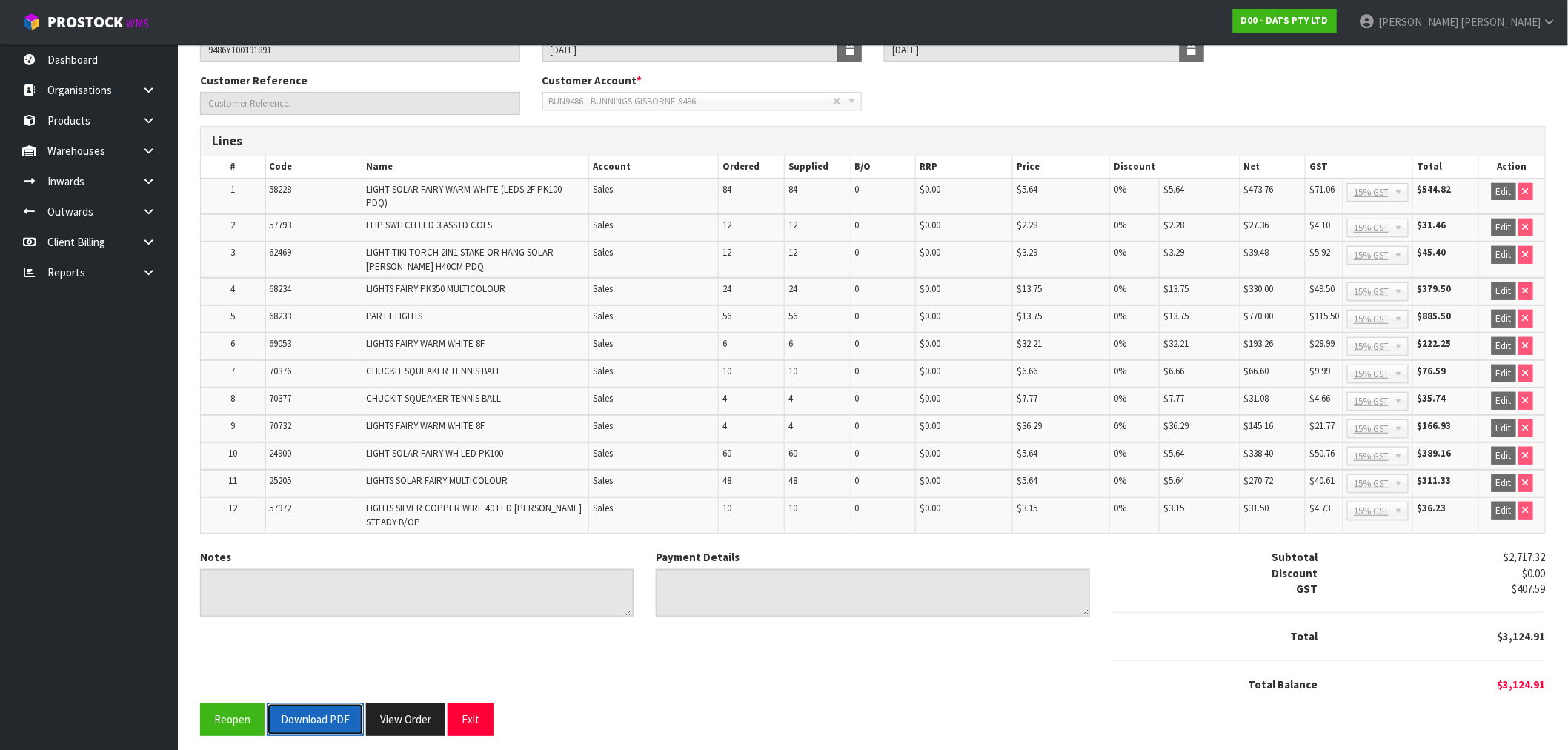
click at [310, 704] on button "Download PDF" at bounding box center [315, 719] width 97 height 32
click at [417, 708] on button "View Order" at bounding box center [405, 719] width 79 height 32
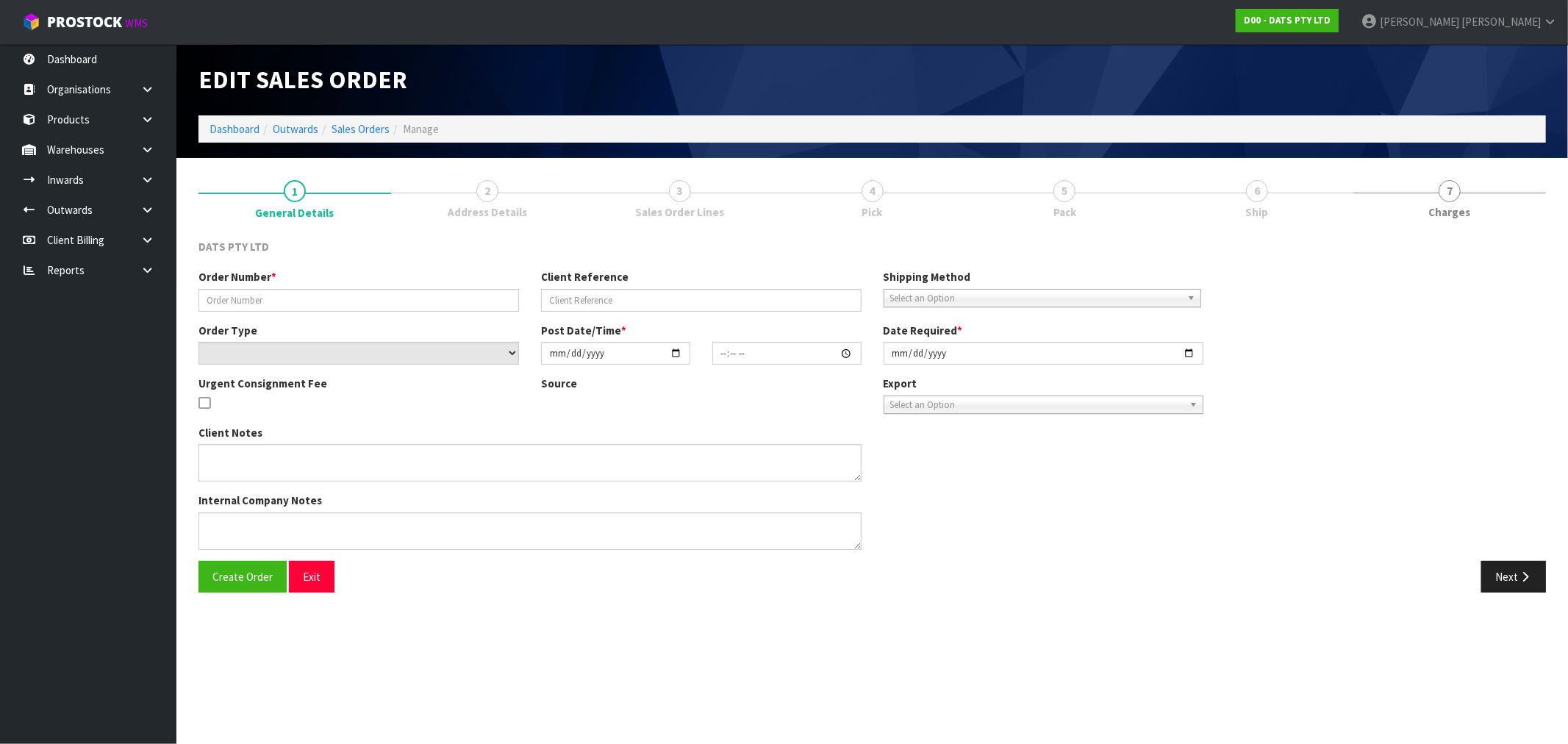
type input "9486Y100191891"
select select "number:0"
type input "2025-08-14"
type input "09:48:00.000"
type input "2025-08-14"
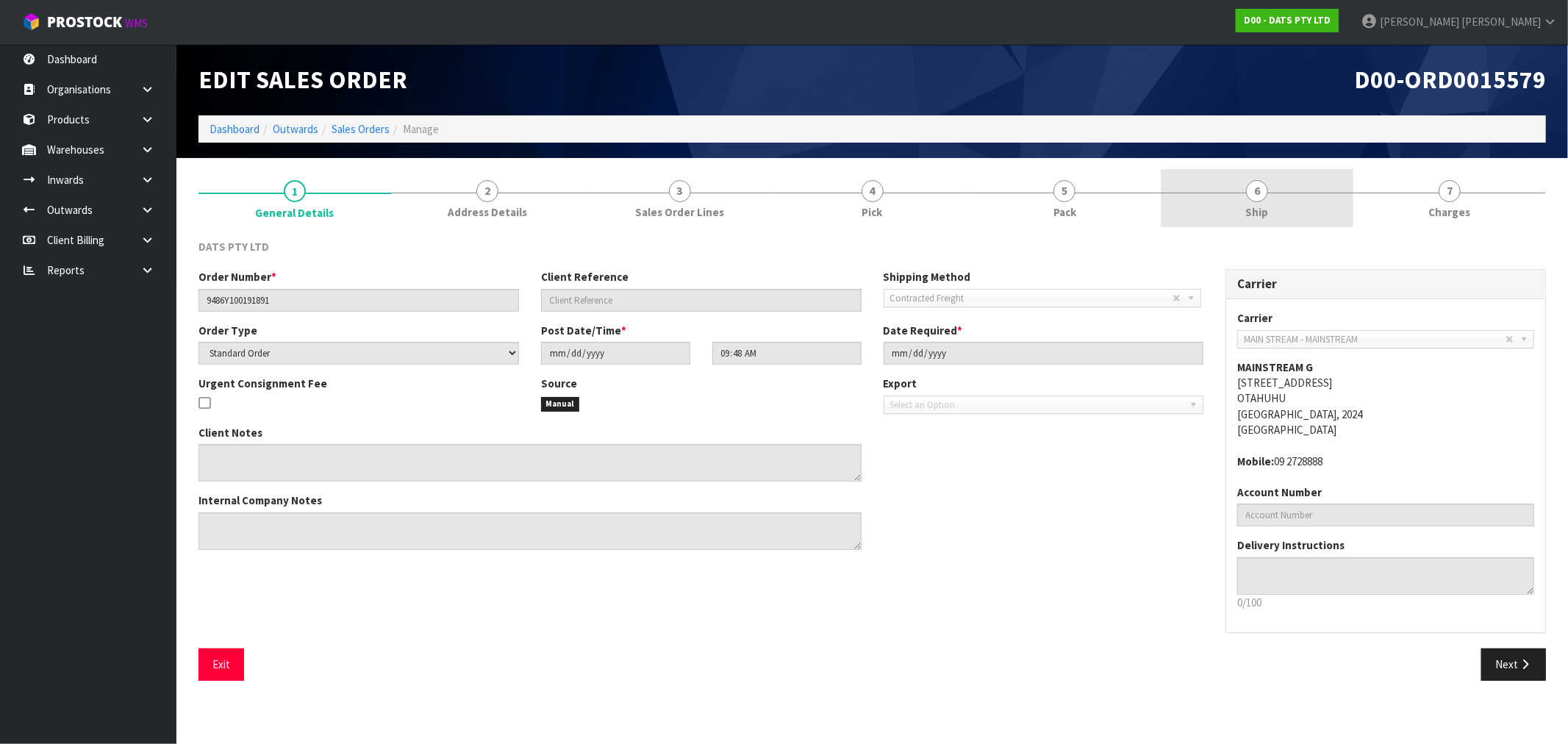
click at [1281, 192] on div at bounding box center [1257, 192] width 192 height 1
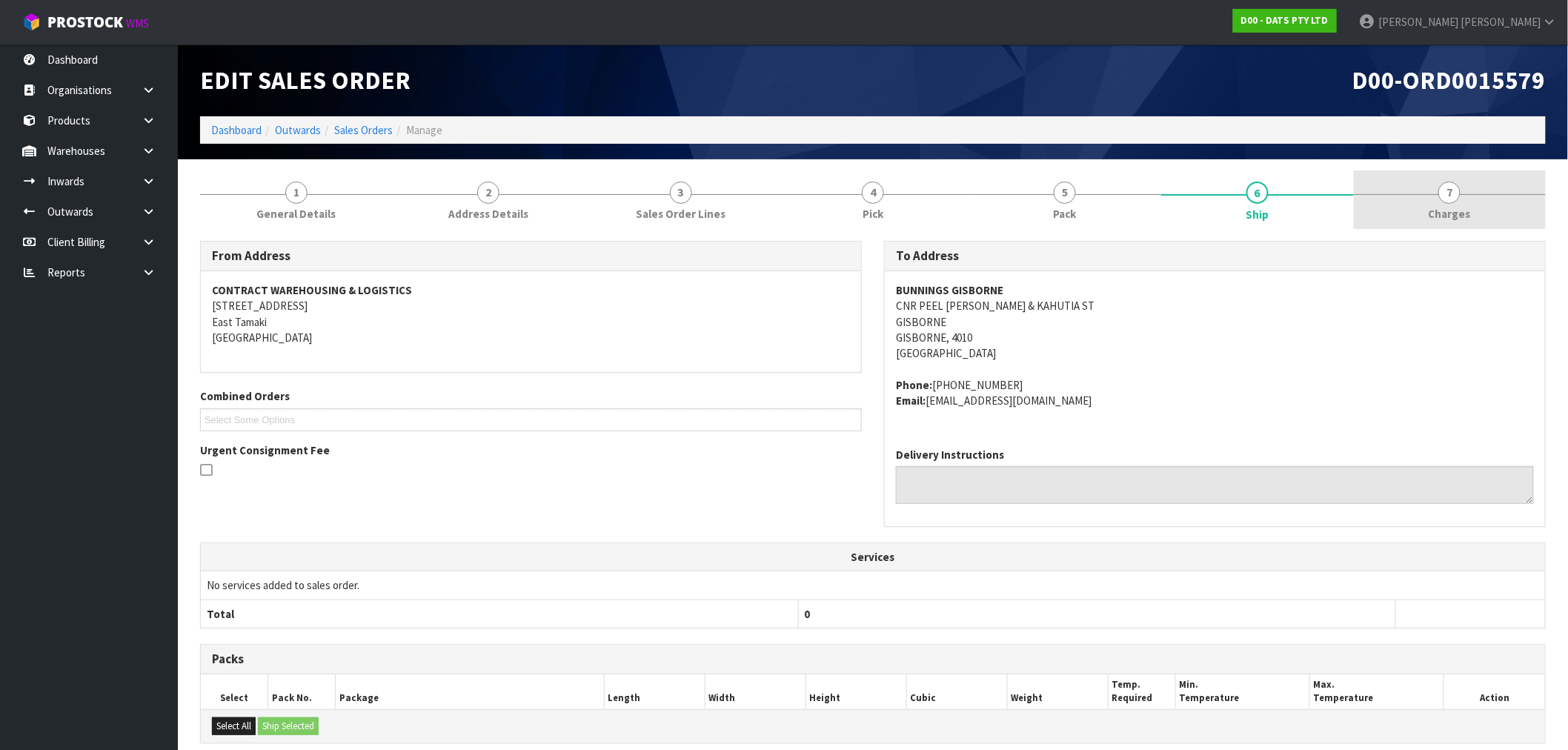
click at [1499, 194] on div at bounding box center [1449, 194] width 192 height 1
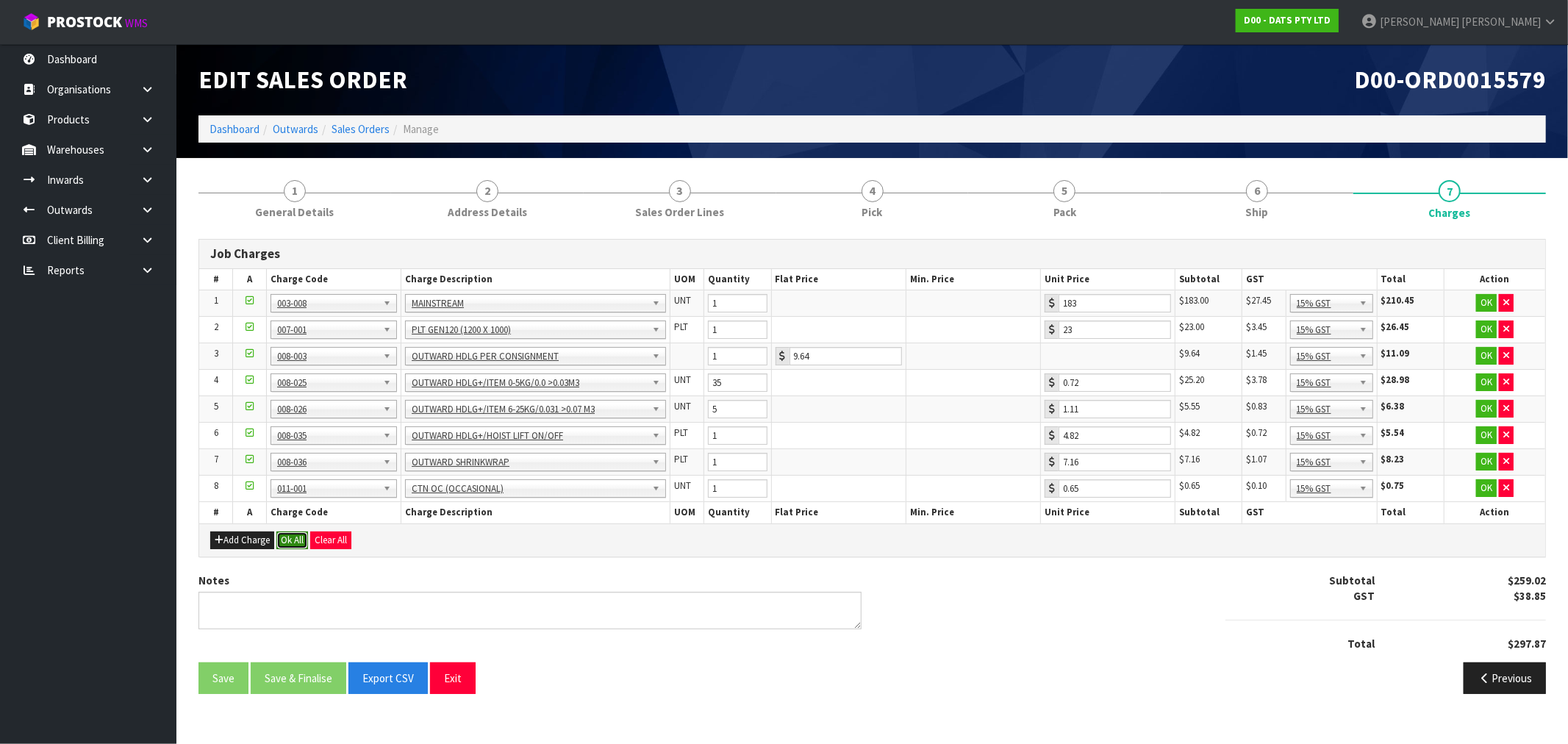
click at [298, 539] on button "Ok All" at bounding box center [292, 540] width 32 height 18
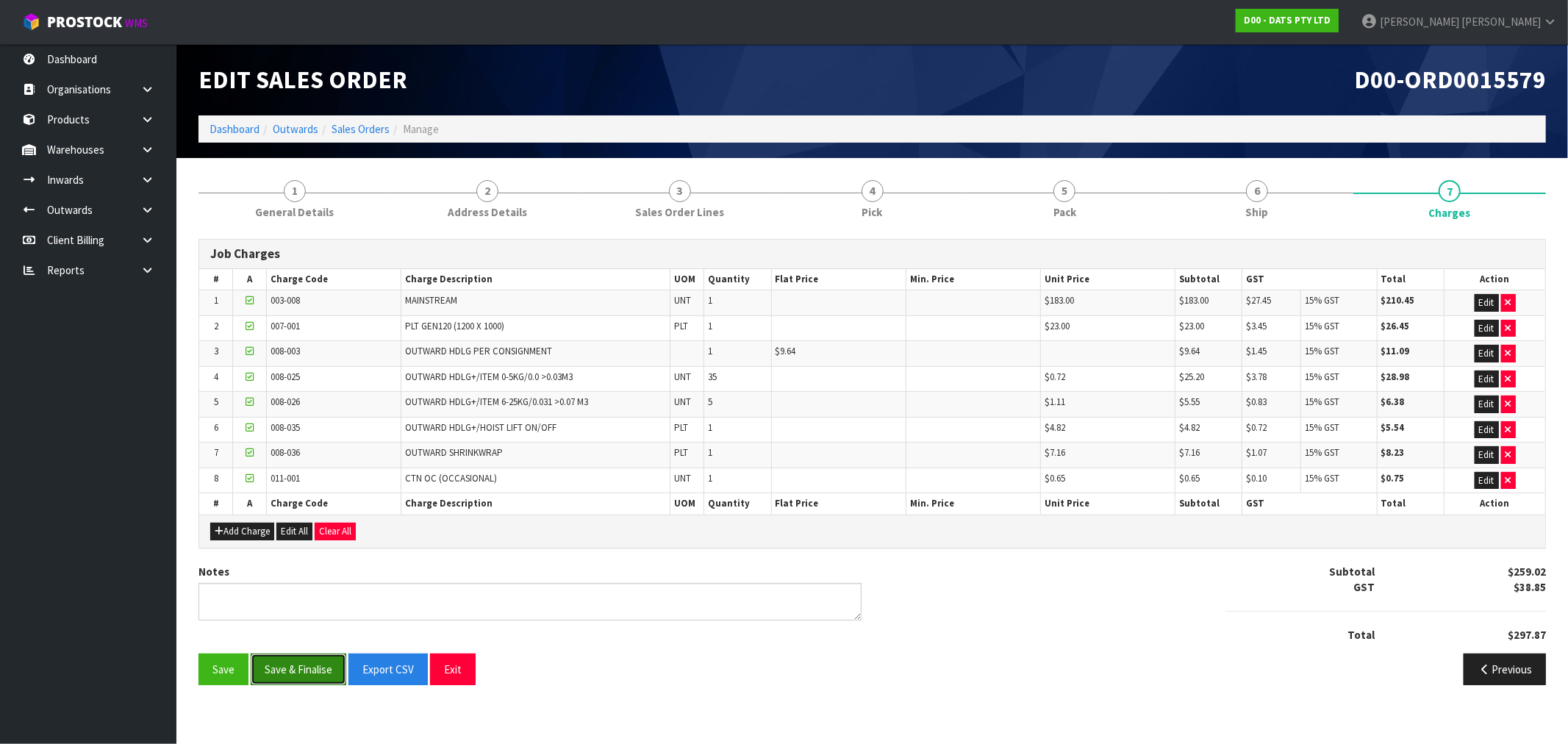
click at [299, 670] on button "Save & Finalise" at bounding box center [298, 669] width 95 height 32
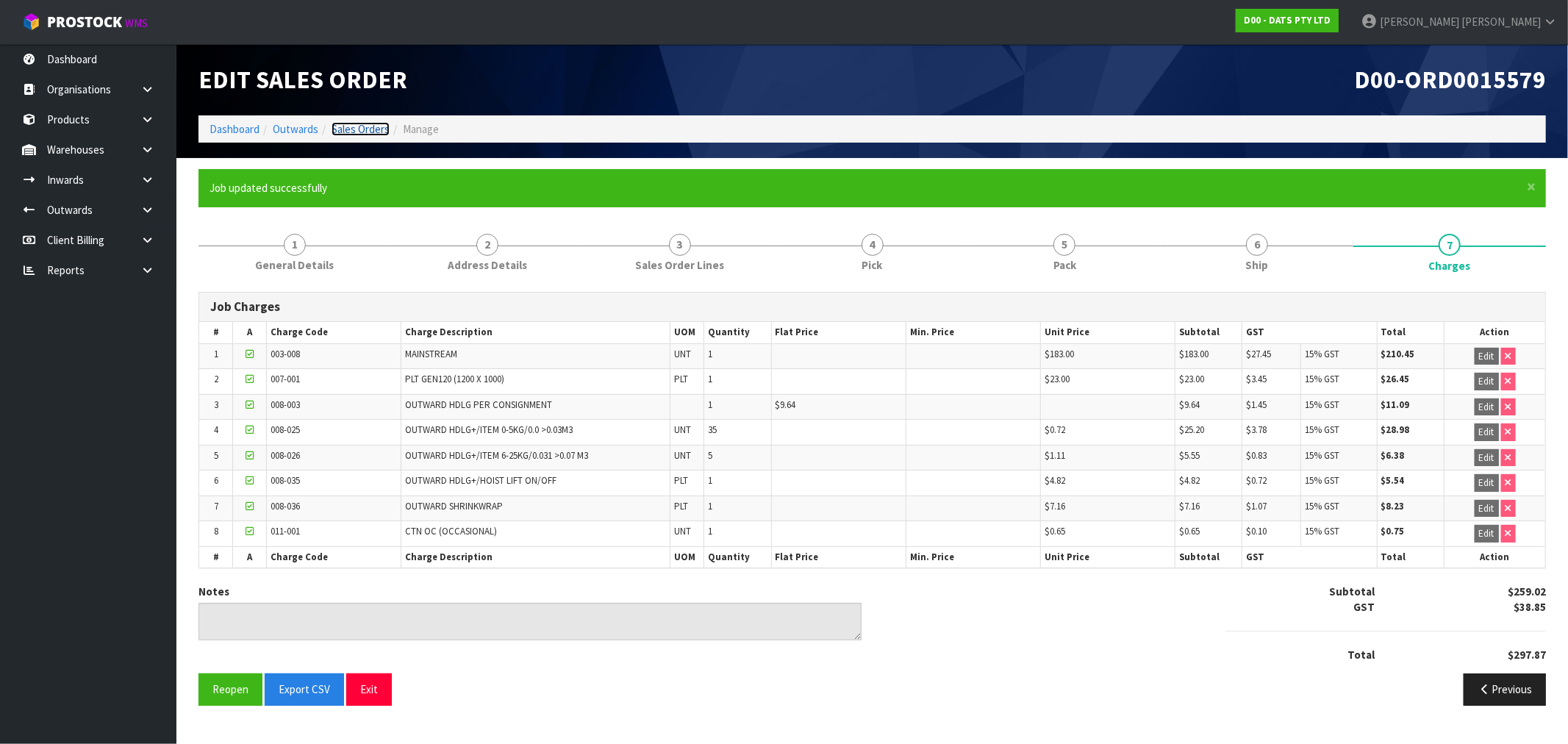
click at [340, 133] on link "Sales Orders" at bounding box center [361, 129] width 58 height 14
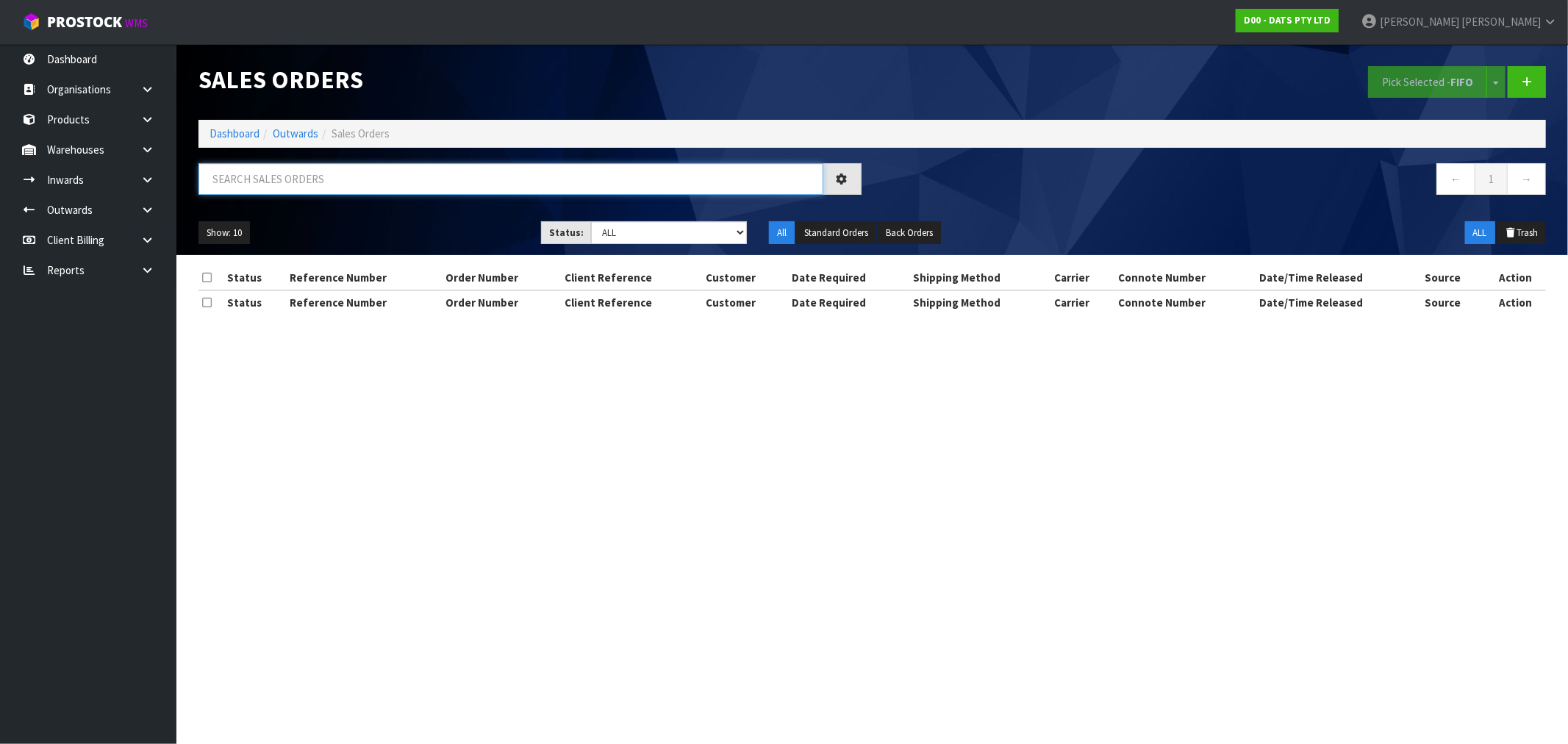
click at [409, 185] on input "text" at bounding box center [510, 179] width 625 height 32
type input "15576"
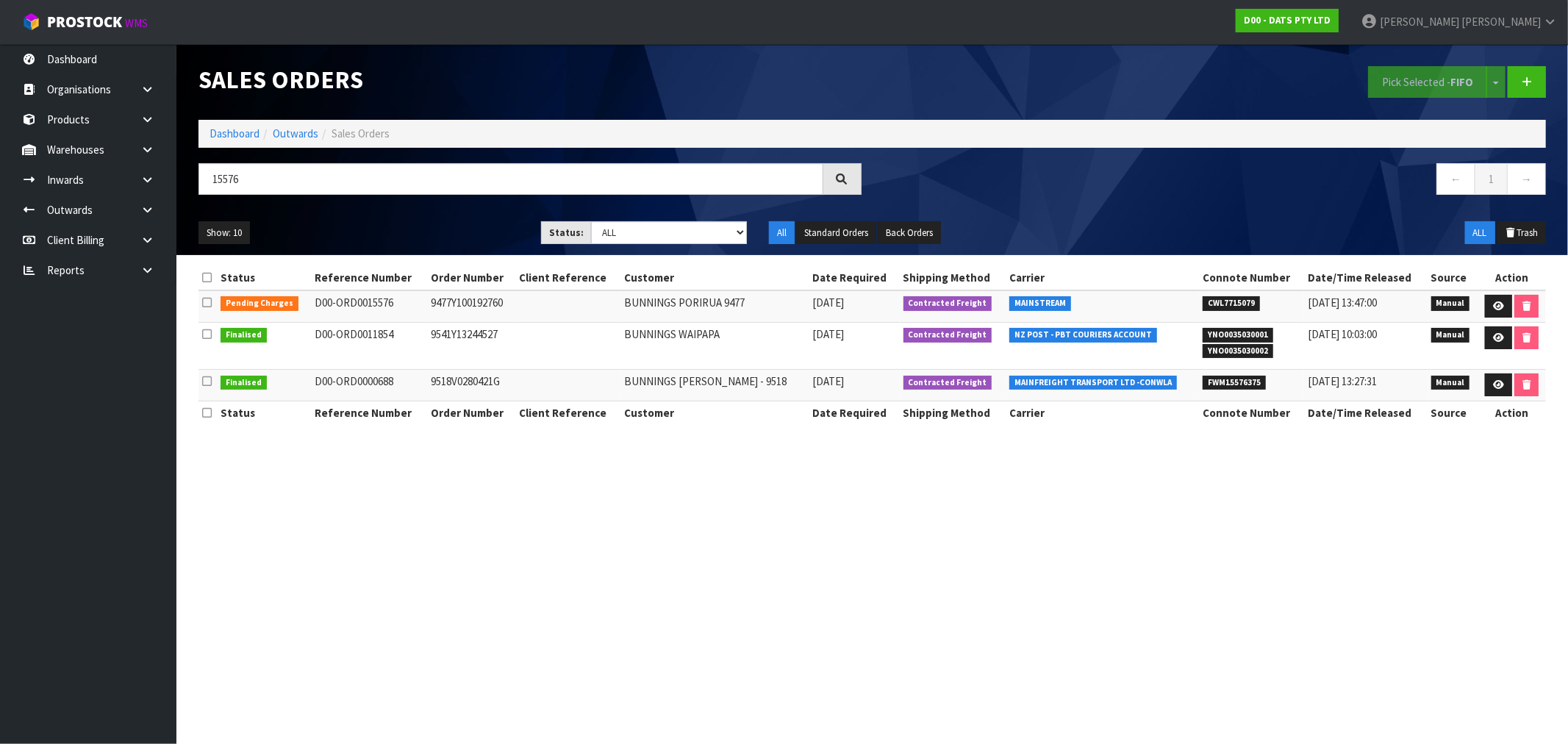
click at [476, 310] on td "9477Y100192760" at bounding box center [471, 306] width 89 height 32
drag, startPoint x: 476, startPoint y: 310, endPoint x: 467, endPoint y: 310, distance: 9.0
click at [475, 310] on td "9477Y100192760" at bounding box center [471, 306] width 89 height 32
copy td "1"
click at [443, 304] on td "9477Y100192760" at bounding box center [471, 306] width 89 height 32
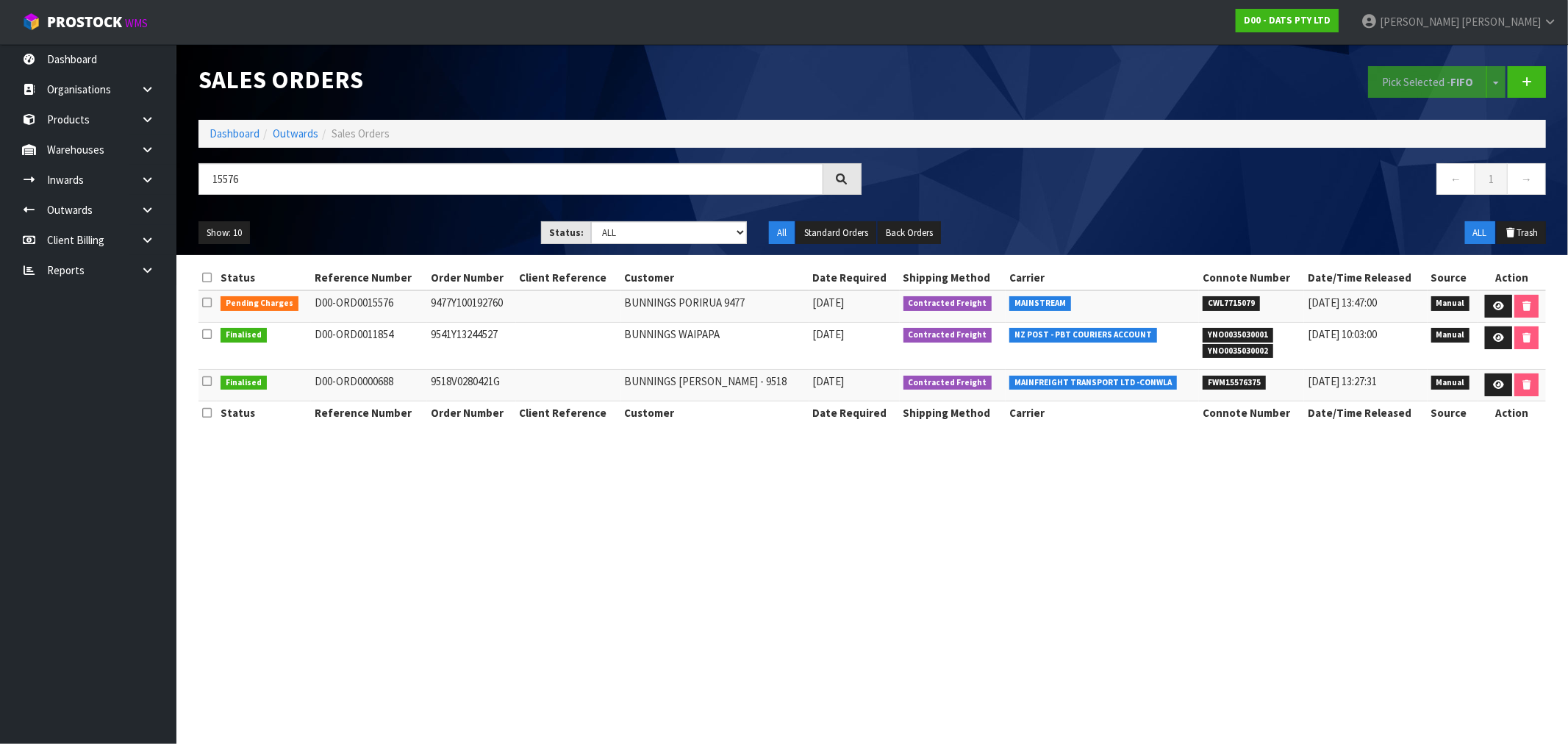
click at [443, 304] on td "9477Y100192760" at bounding box center [471, 306] width 89 height 32
copy td "9477Y100192760"
click at [1498, 312] on link at bounding box center [1498, 306] width 27 height 23
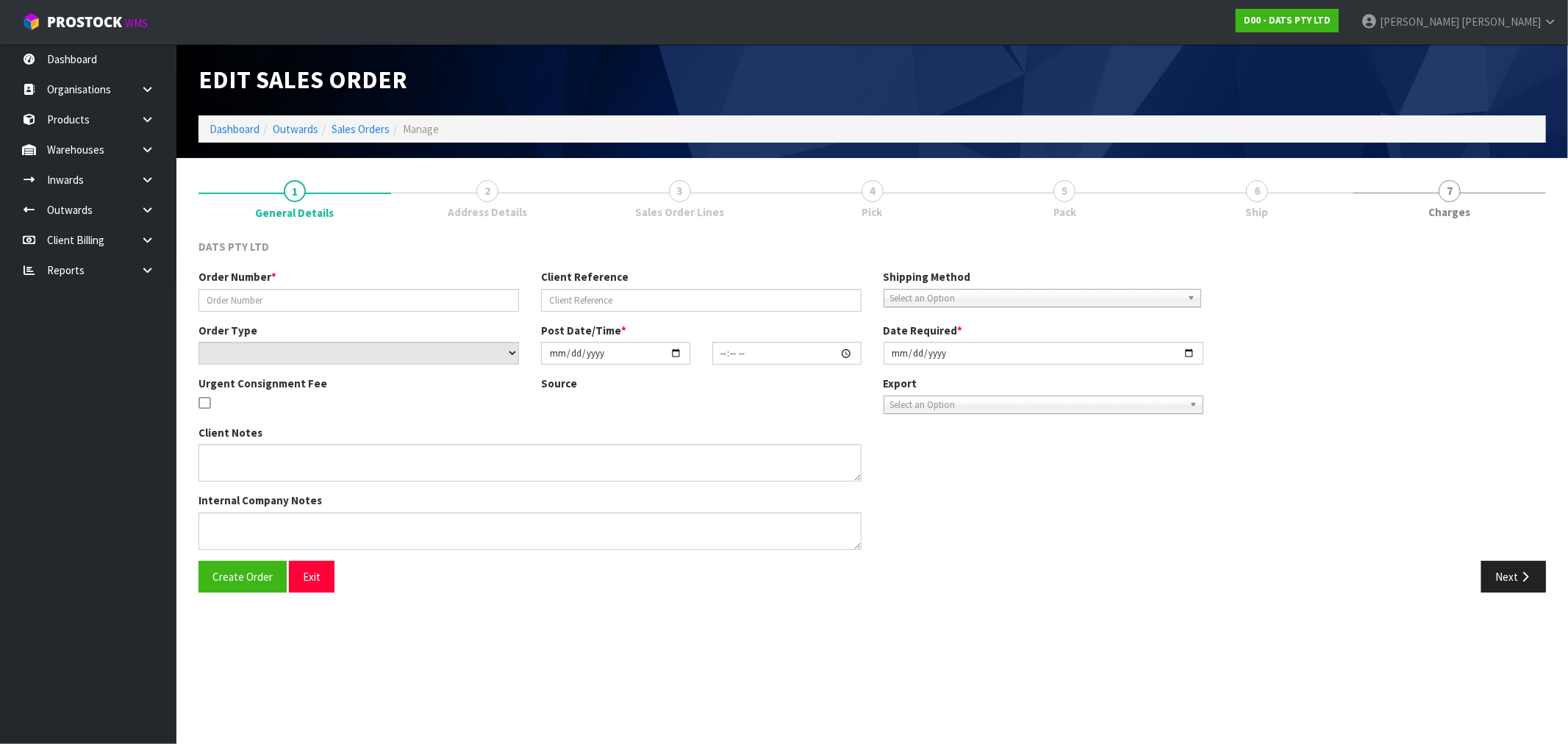
type input "9477Y100192760"
select select "number:0"
type input "2025-08-14"
type input "09:41:00.000"
type input "2025-08-14"
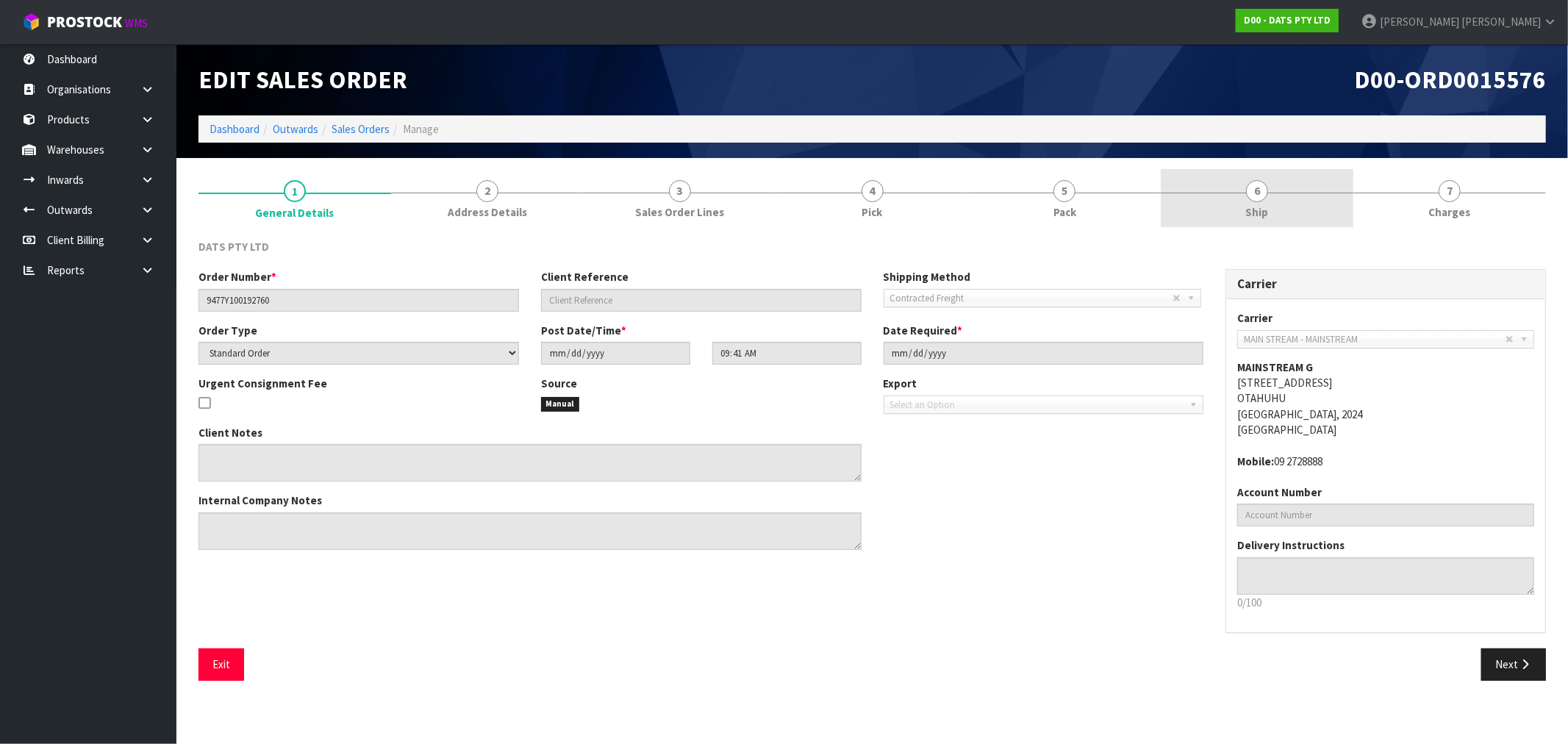
click at [1309, 222] on link "6 Ship" at bounding box center [1257, 198] width 192 height 58
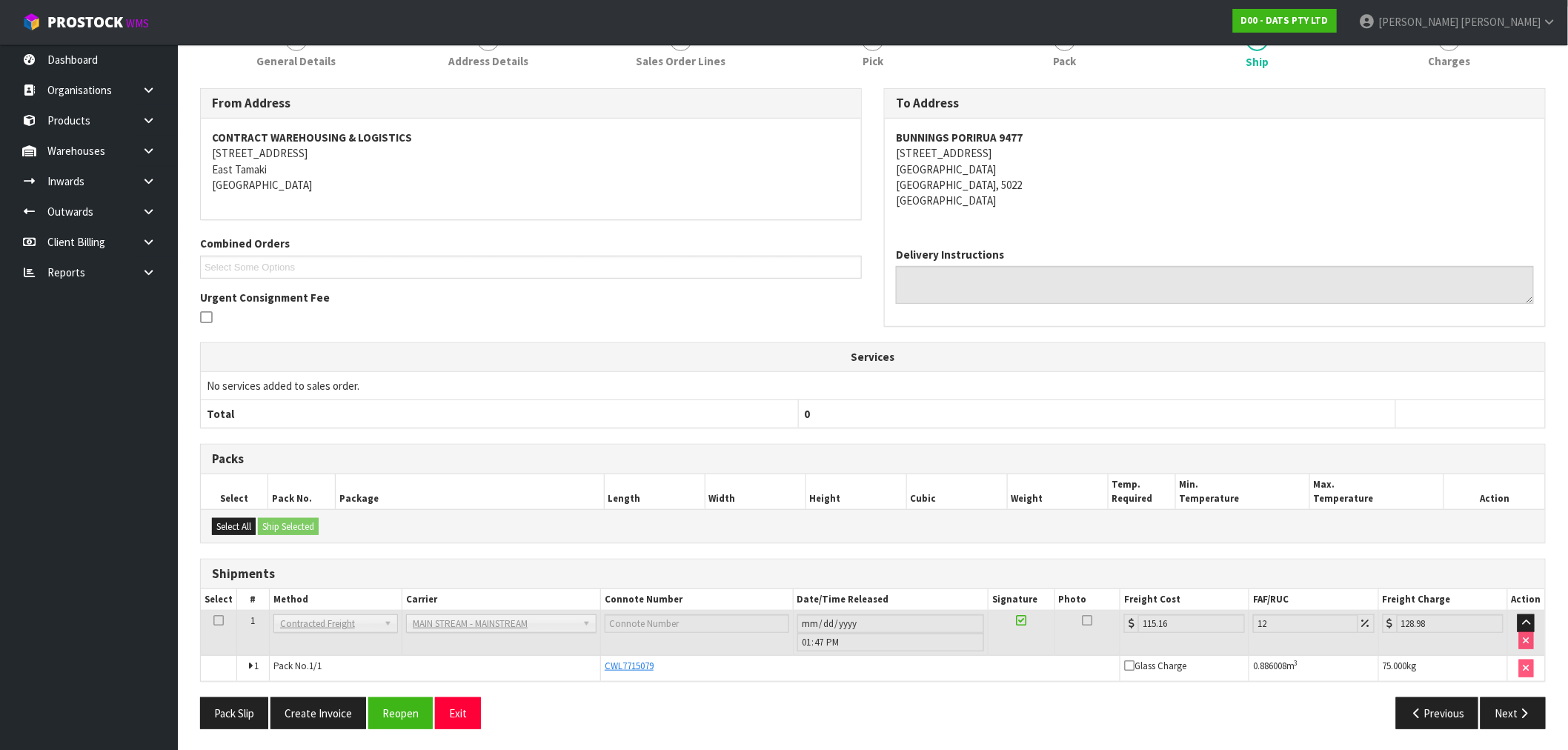
scroll to position [154, 0]
click at [305, 708] on button "Create Invoice" at bounding box center [318, 712] width 95 height 32
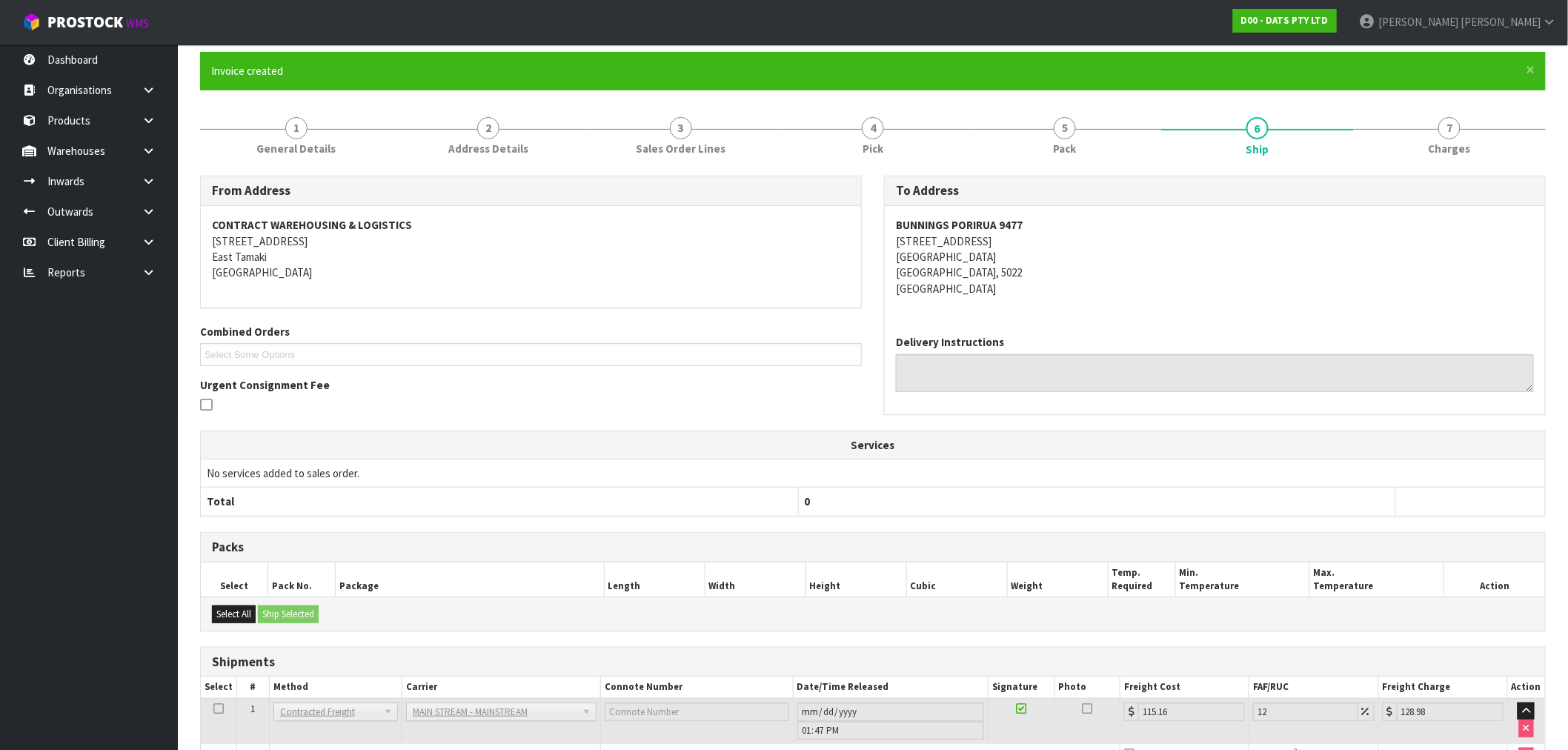
scroll to position [208, 0]
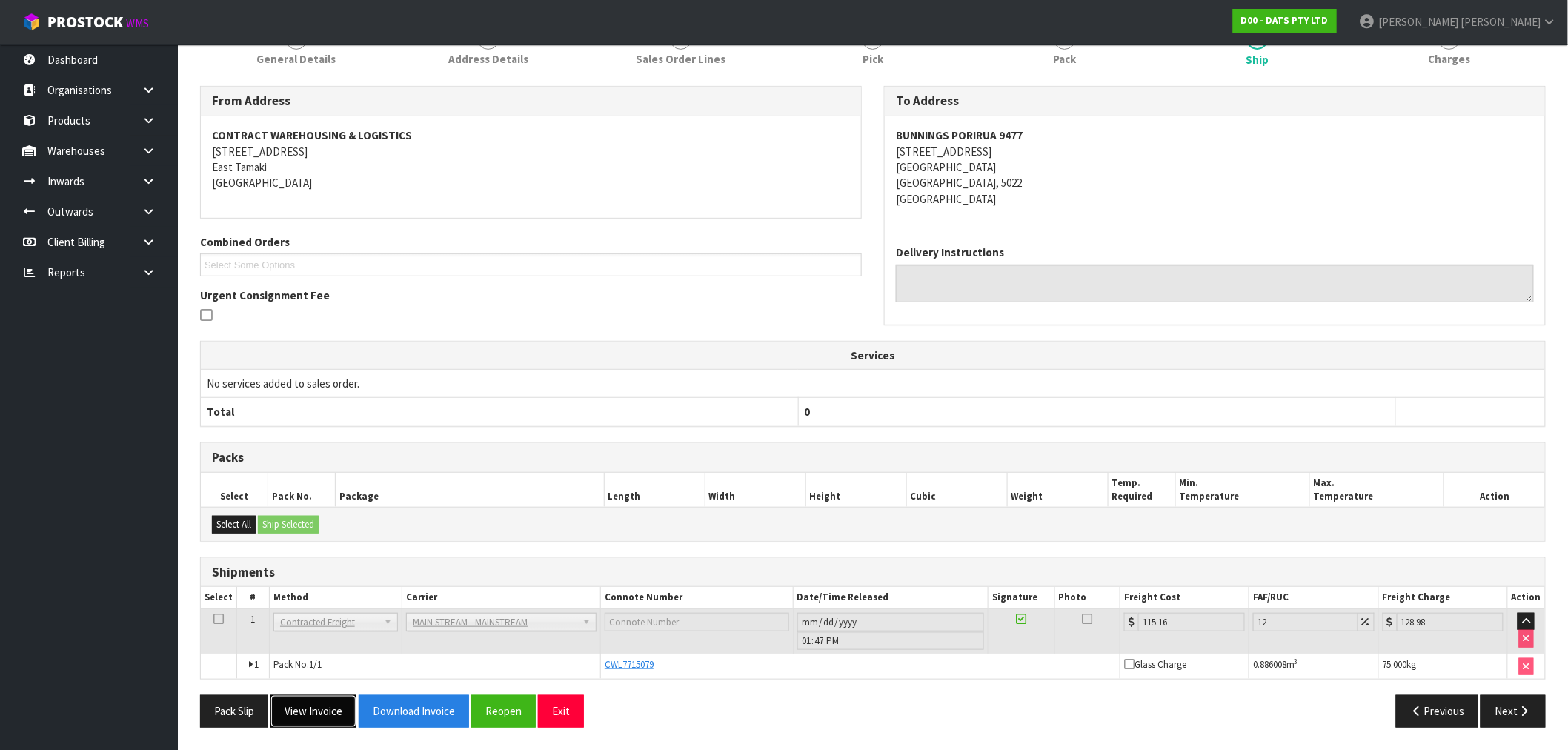
drag, startPoint x: 336, startPoint y: 712, endPoint x: 350, endPoint y: 701, distance: 17.8
click at [336, 712] on button "View Invoice" at bounding box center [313, 711] width 86 height 32
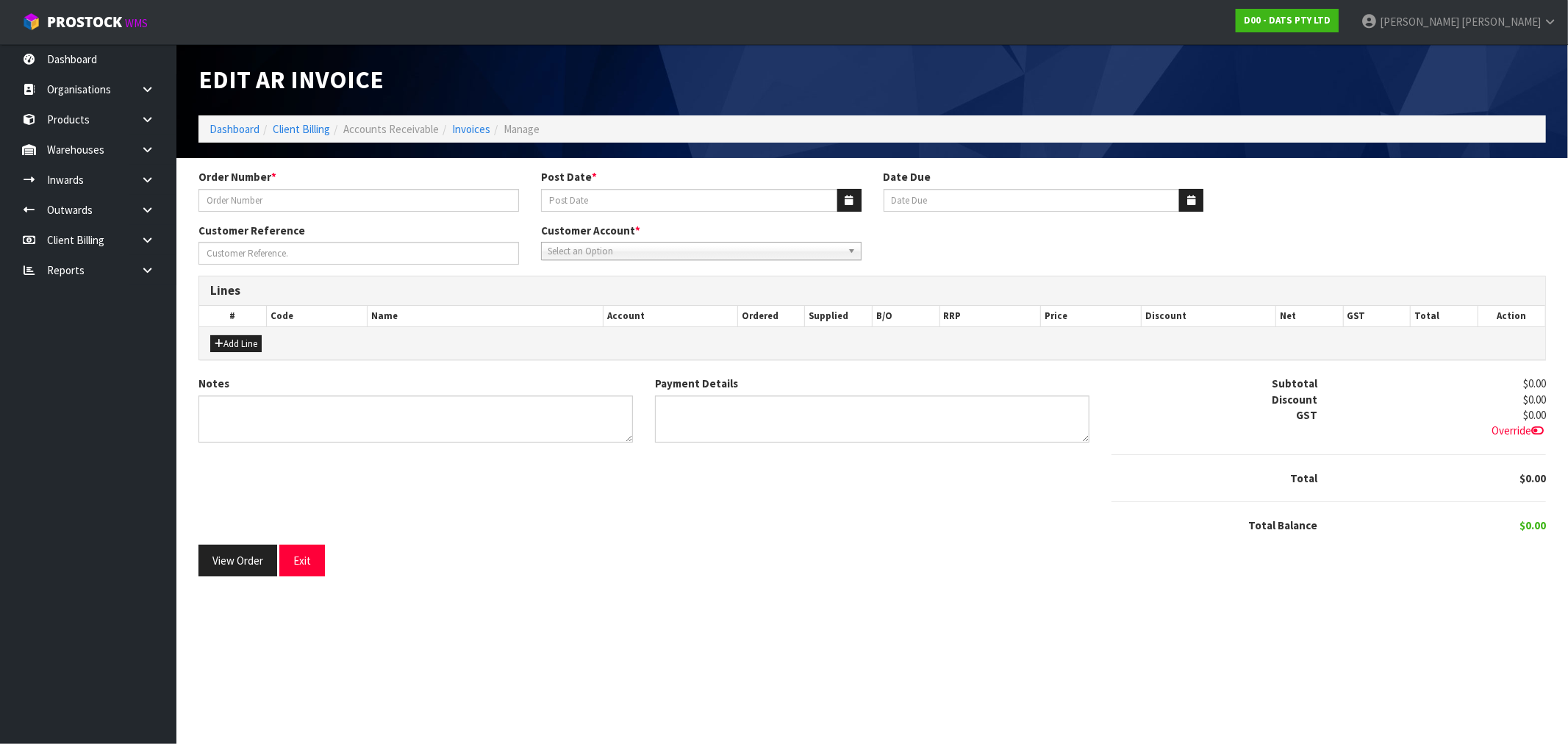
type input "9477Y100192760"
type input "[DATE]"
type input "20/09/2025"
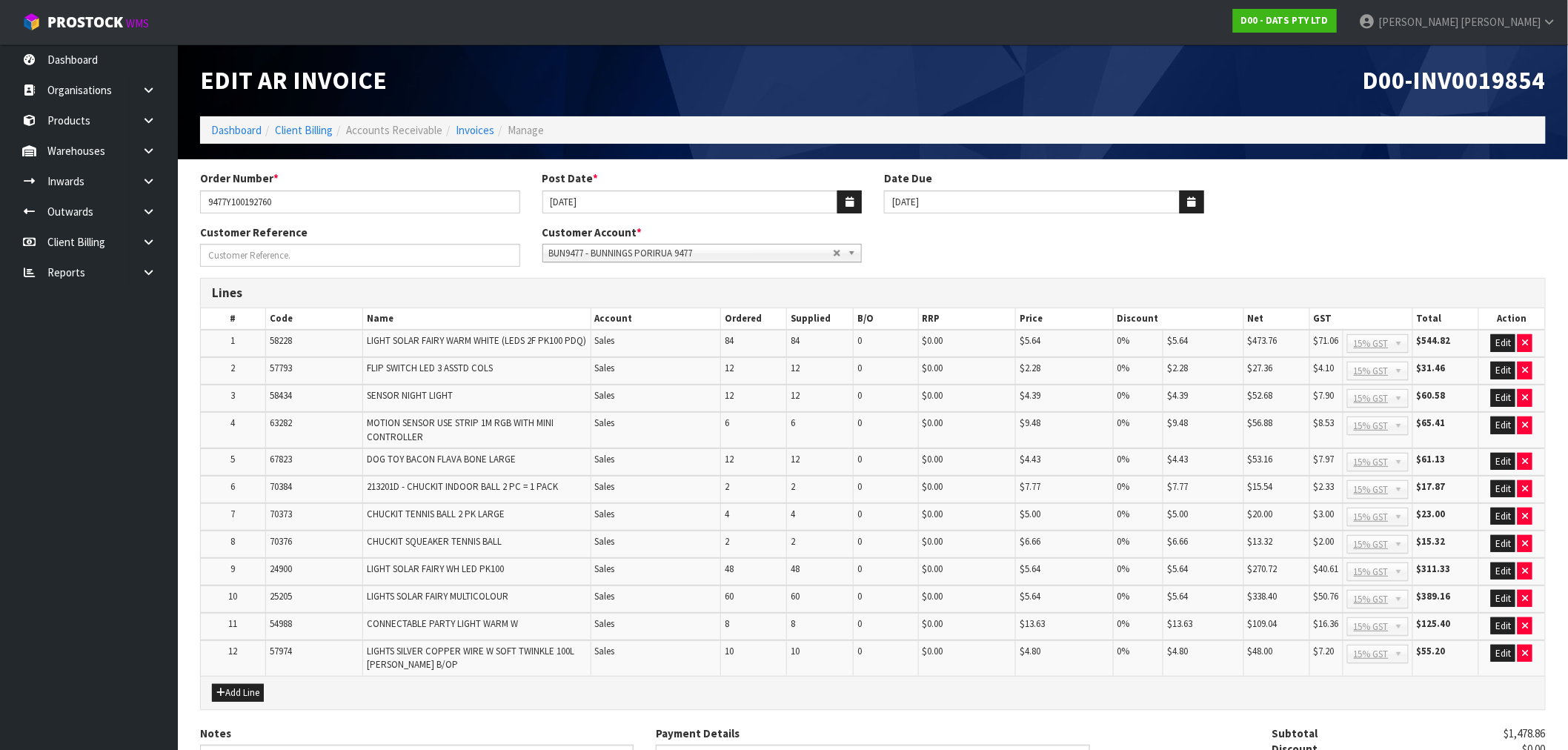
click at [1503, 89] on span "D00-INV0019854" at bounding box center [1454, 80] width 183 height 31
copy span "INV0019854"
drag, startPoint x: 387, startPoint y: 200, endPoint x: 172, endPoint y: 194, distance: 215.1
click at [187, 194] on section "Order Number * 9477Y100192760 Post Date * 15/08/2025 Date Due 20/09/2025 Custom…" at bounding box center [872, 554] width 1390 height 791
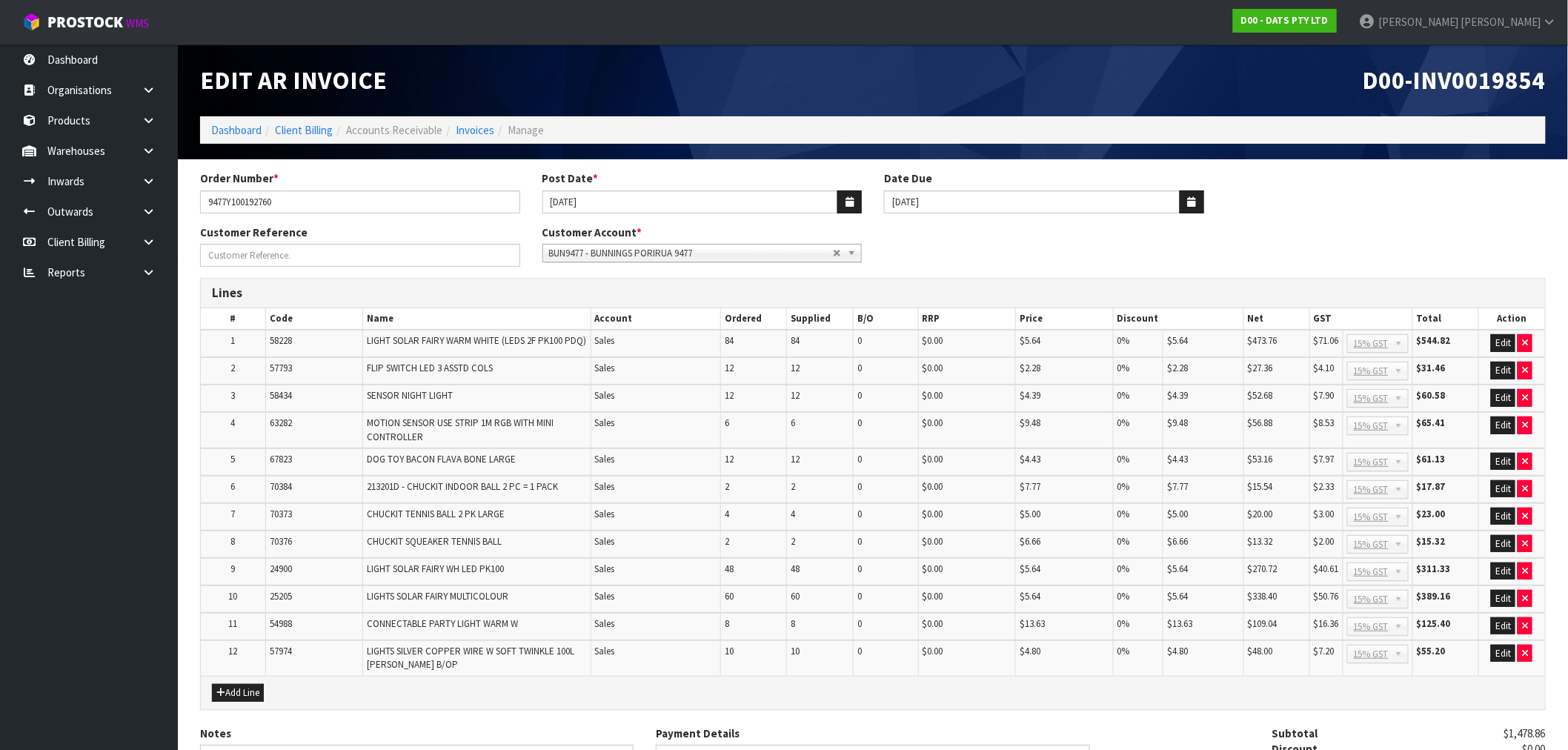
click at [1500, 79] on span "D00-INV0019854" at bounding box center [1454, 80] width 183 height 31
copy span "INV0019854"
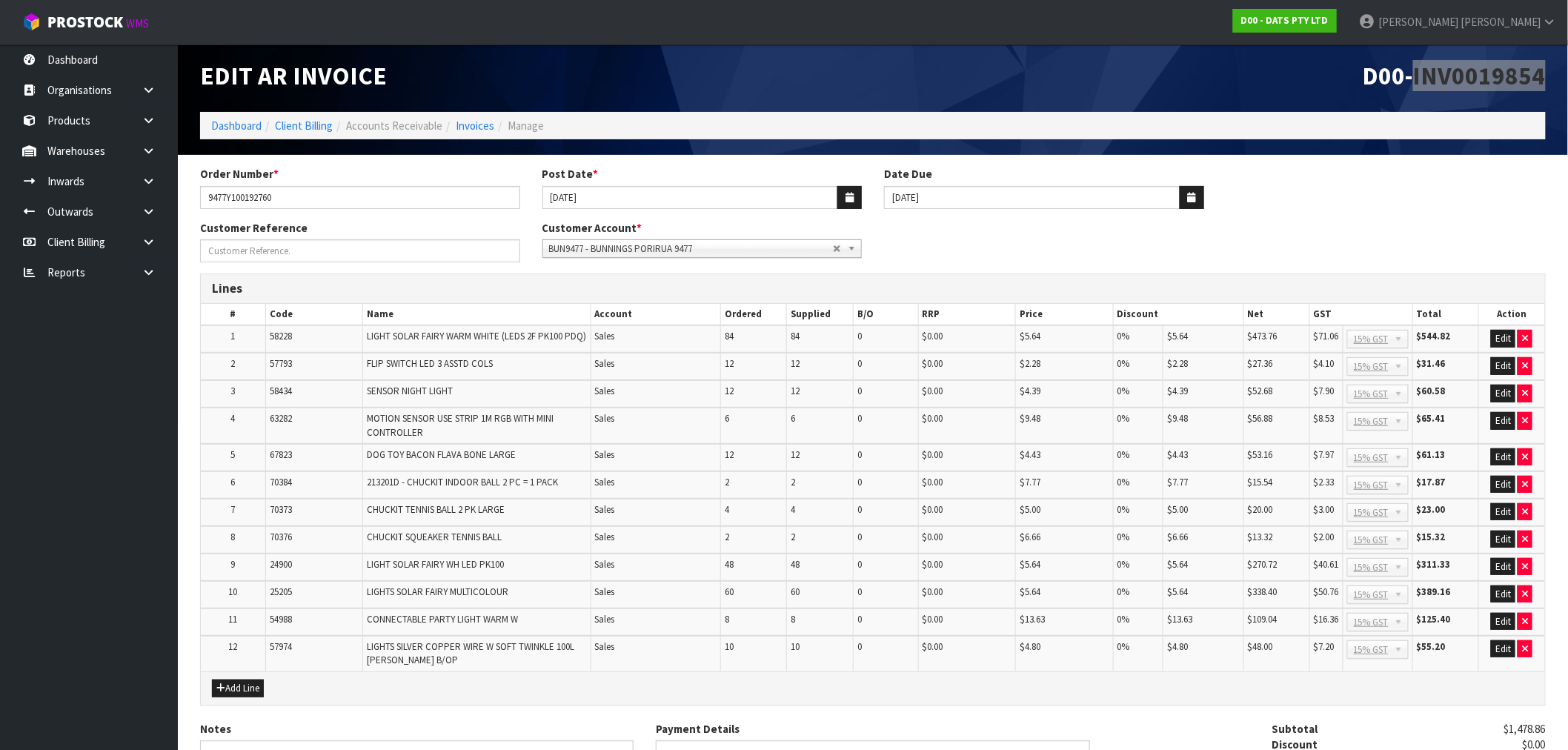
scroll to position [201, 0]
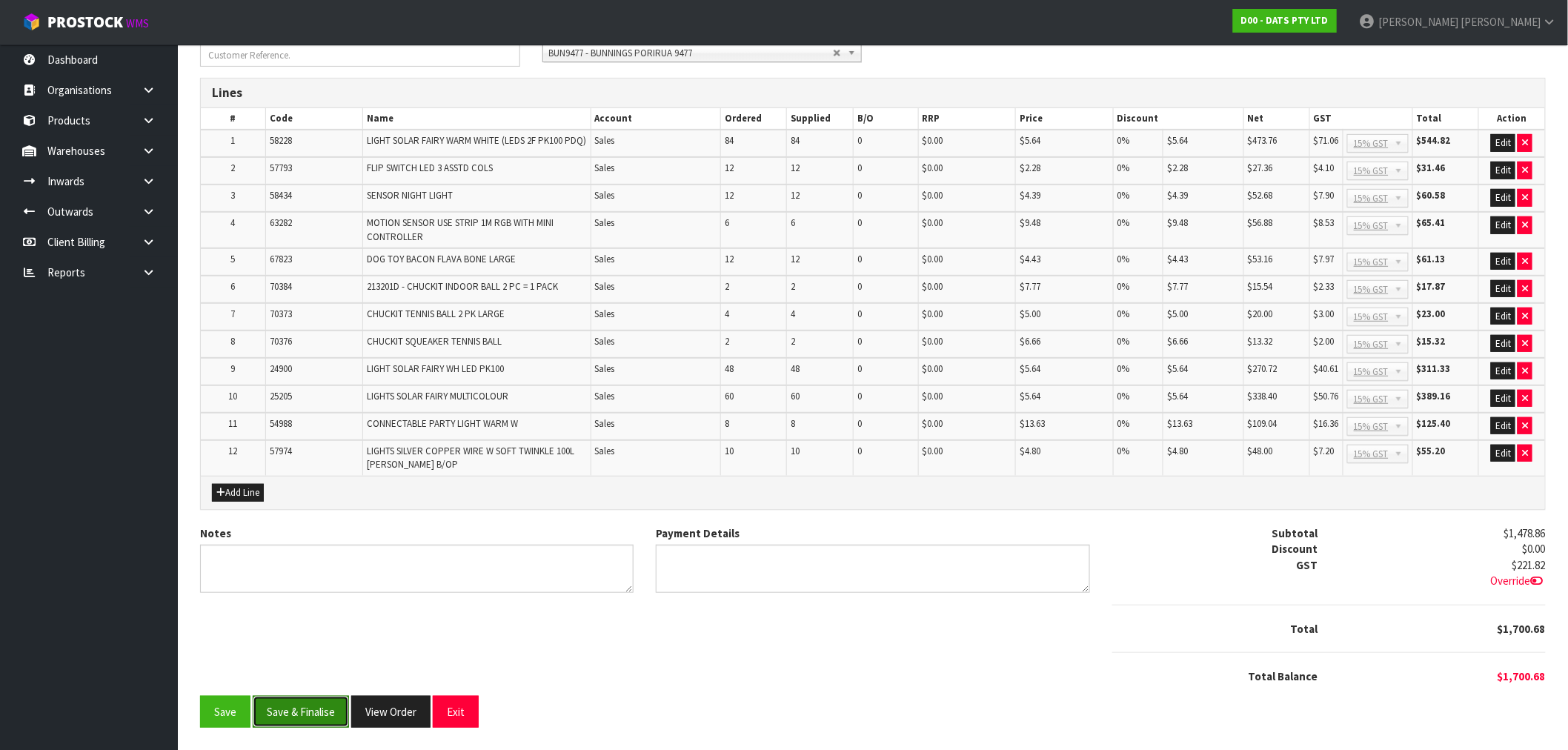
click at [293, 722] on button "Save & Finalise" at bounding box center [301, 712] width 96 height 32
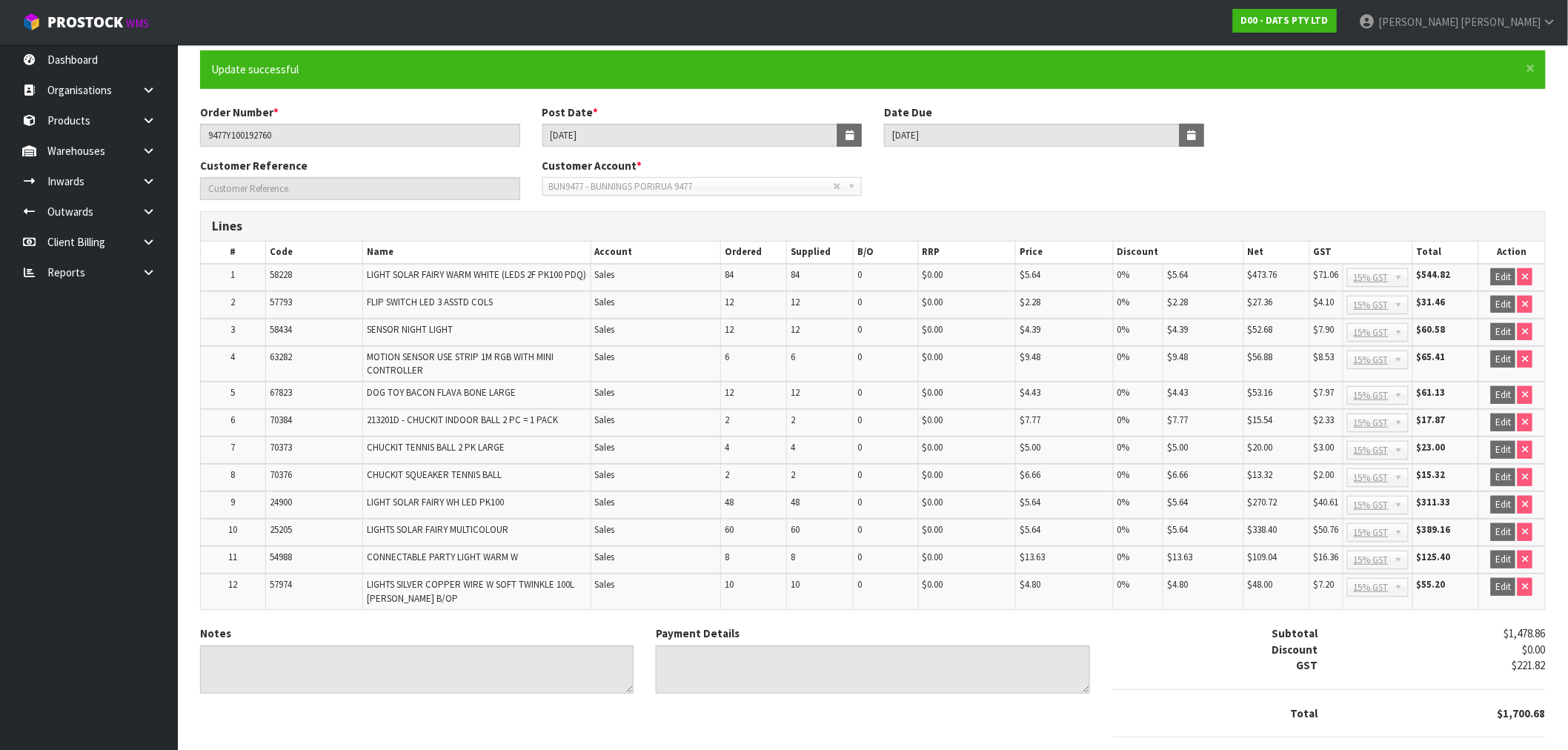
scroll to position [205, 0]
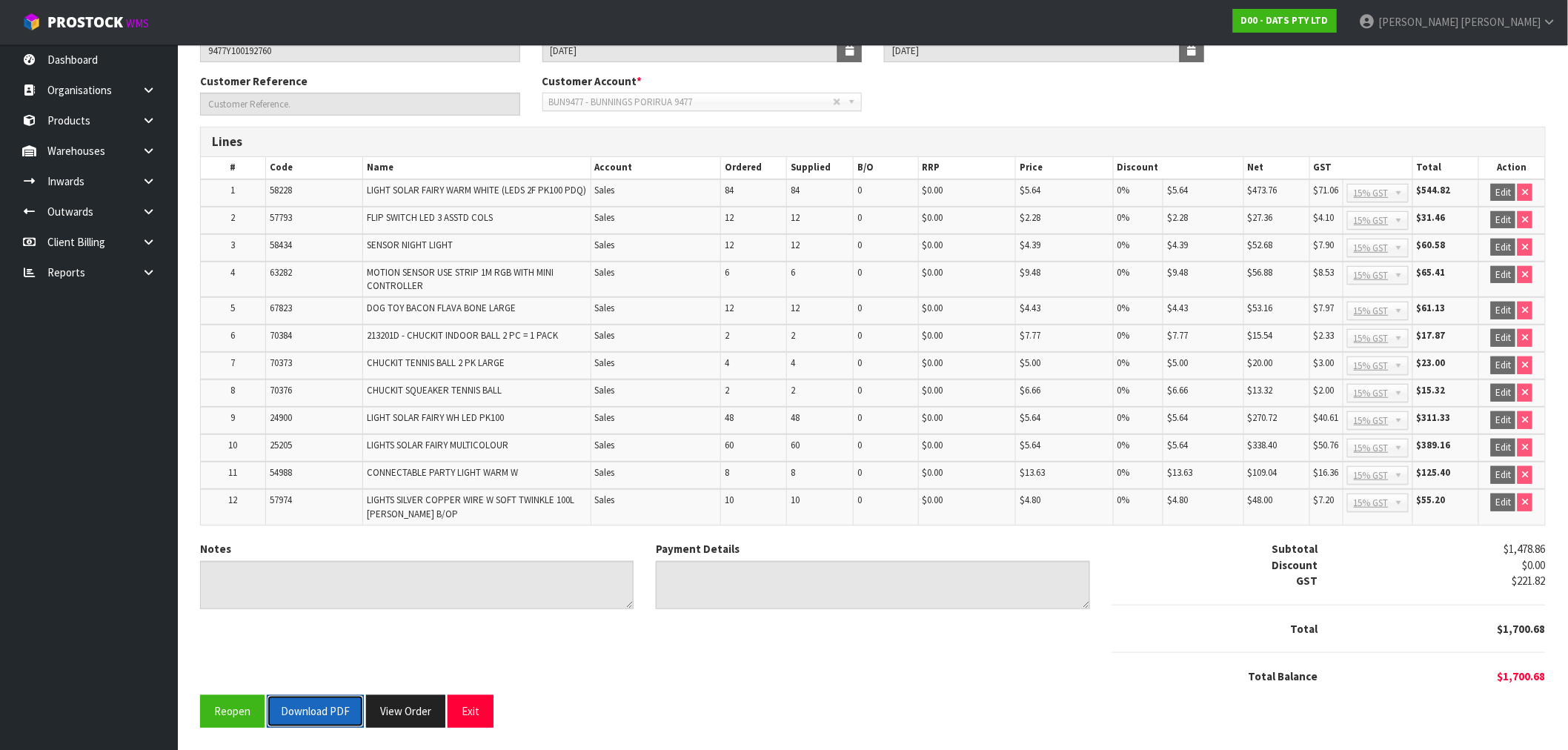
drag, startPoint x: 314, startPoint y: 717, endPoint x: 509, endPoint y: 758, distance: 199.3
click at [509, 545] on html "Toggle navigation ProStock WMS D00 - DATS PTY LTD Rocio Lopez Logout Dashboard …" at bounding box center [784, 170] width 1568 height 750
click at [403, 713] on button "View Order" at bounding box center [405, 711] width 79 height 32
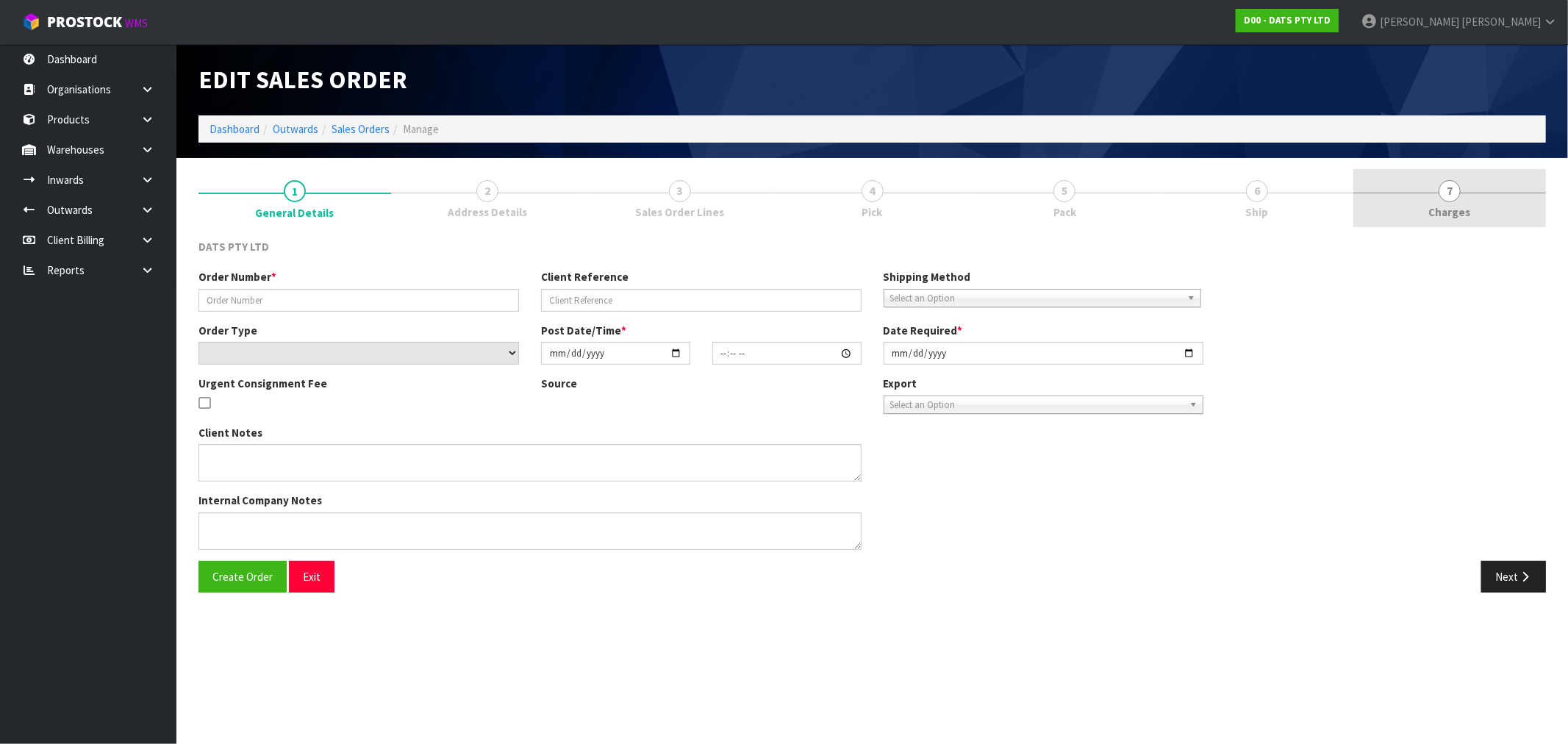
type input "9477Y100192760"
select select "number:0"
type input "2025-08-14"
type input "09:41:00.000"
type input "2025-08-14"
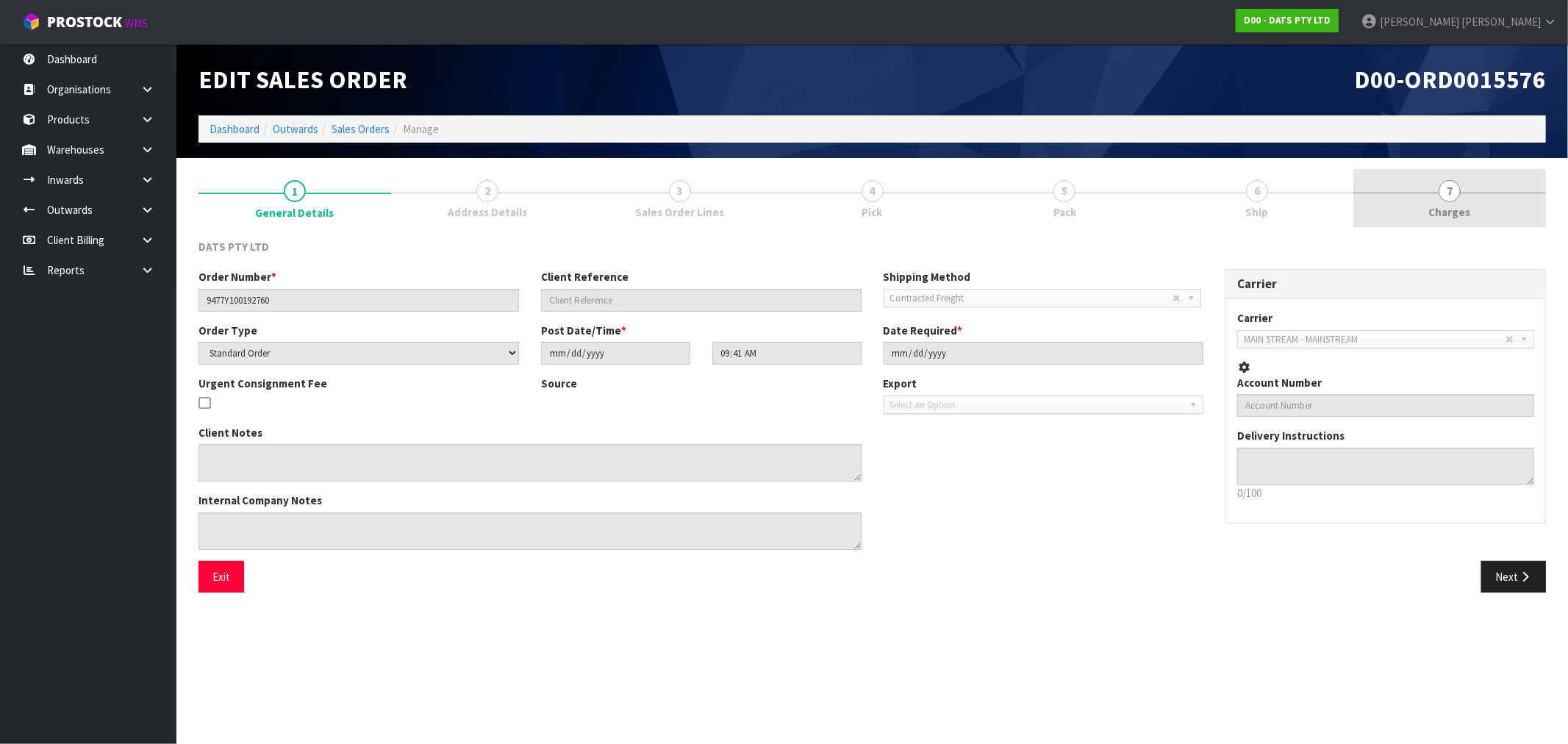
drag, startPoint x: 1479, startPoint y: 206, endPoint x: 1486, endPoint y: 209, distance: 7.6
click at [1483, 209] on link "7 Charges" at bounding box center [1450, 198] width 192 height 58
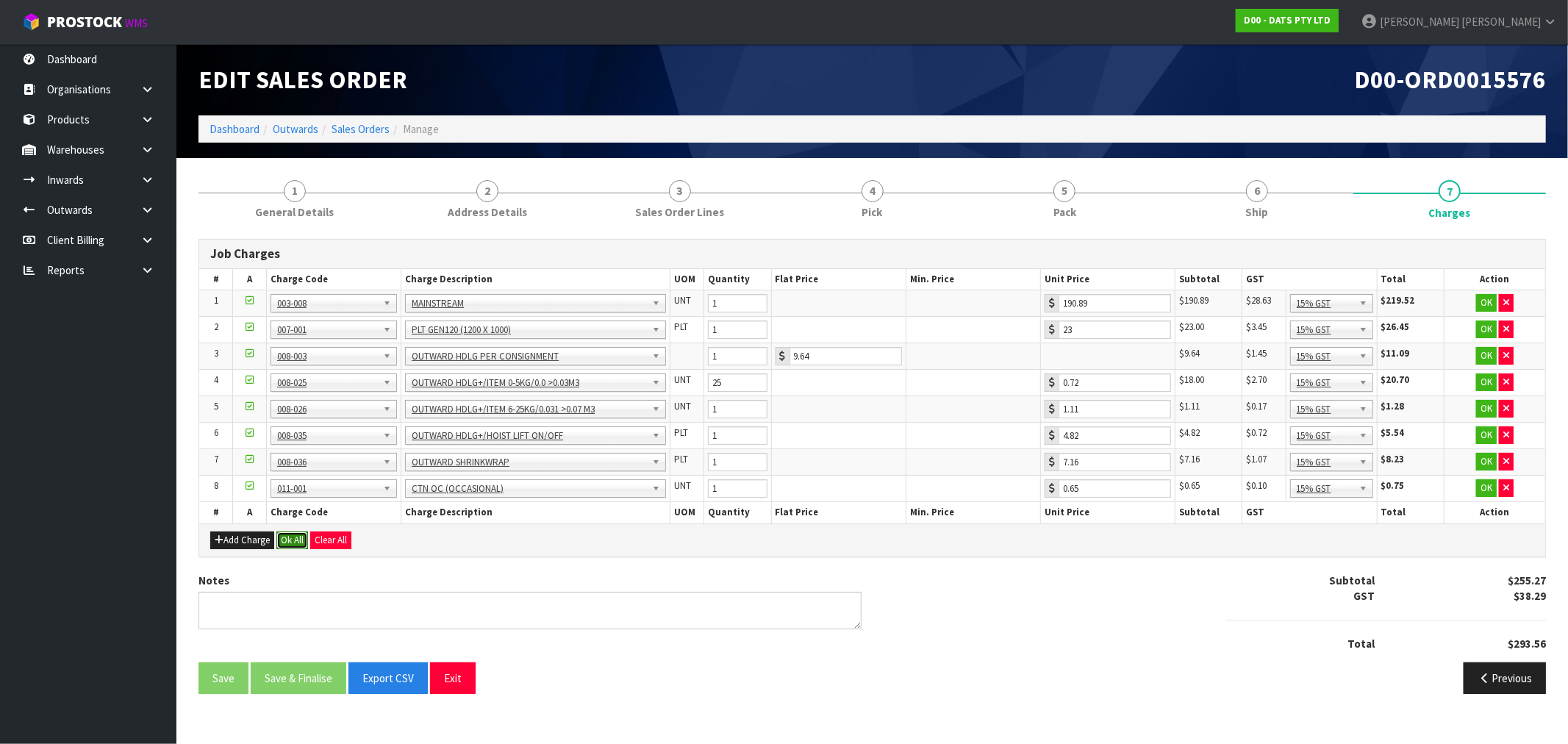
click at [300, 539] on button "Ok All" at bounding box center [292, 540] width 32 height 18
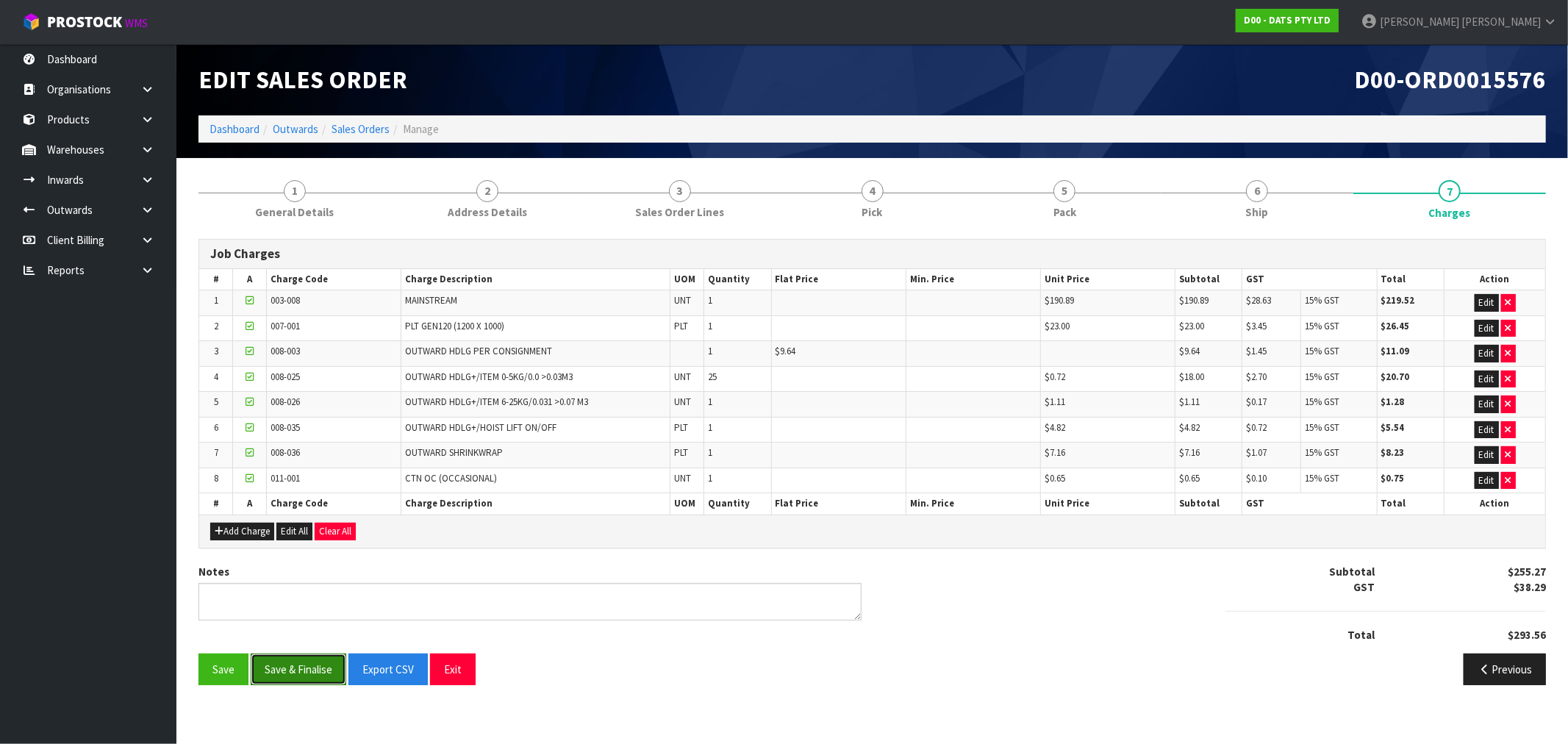
click at [314, 669] on button "Save & Finalise" at bounding box center [298, 669] width 95 height 32
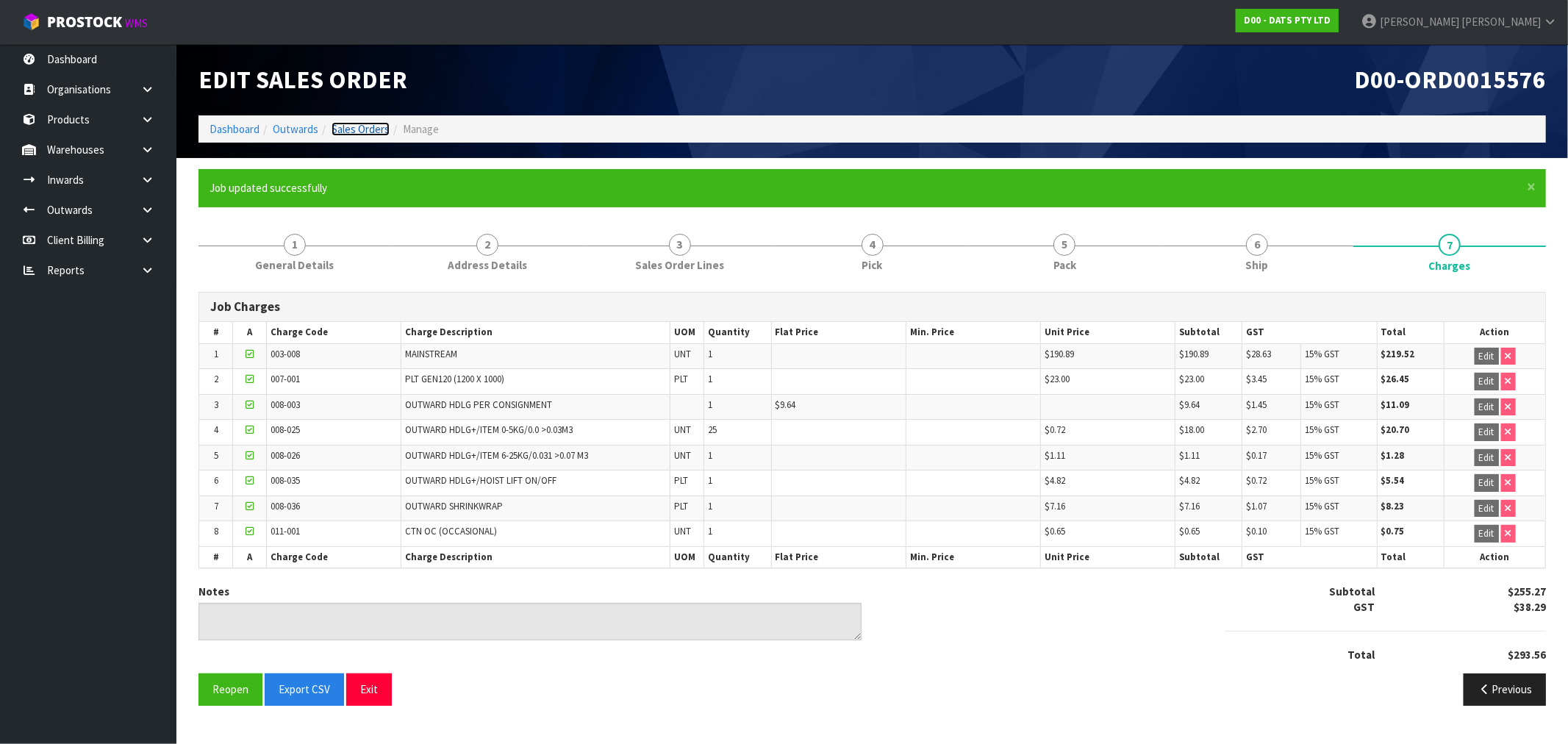
click at [373, 130] on link "Sales Orders" at bounding box center [361, 129] width 58 height 14
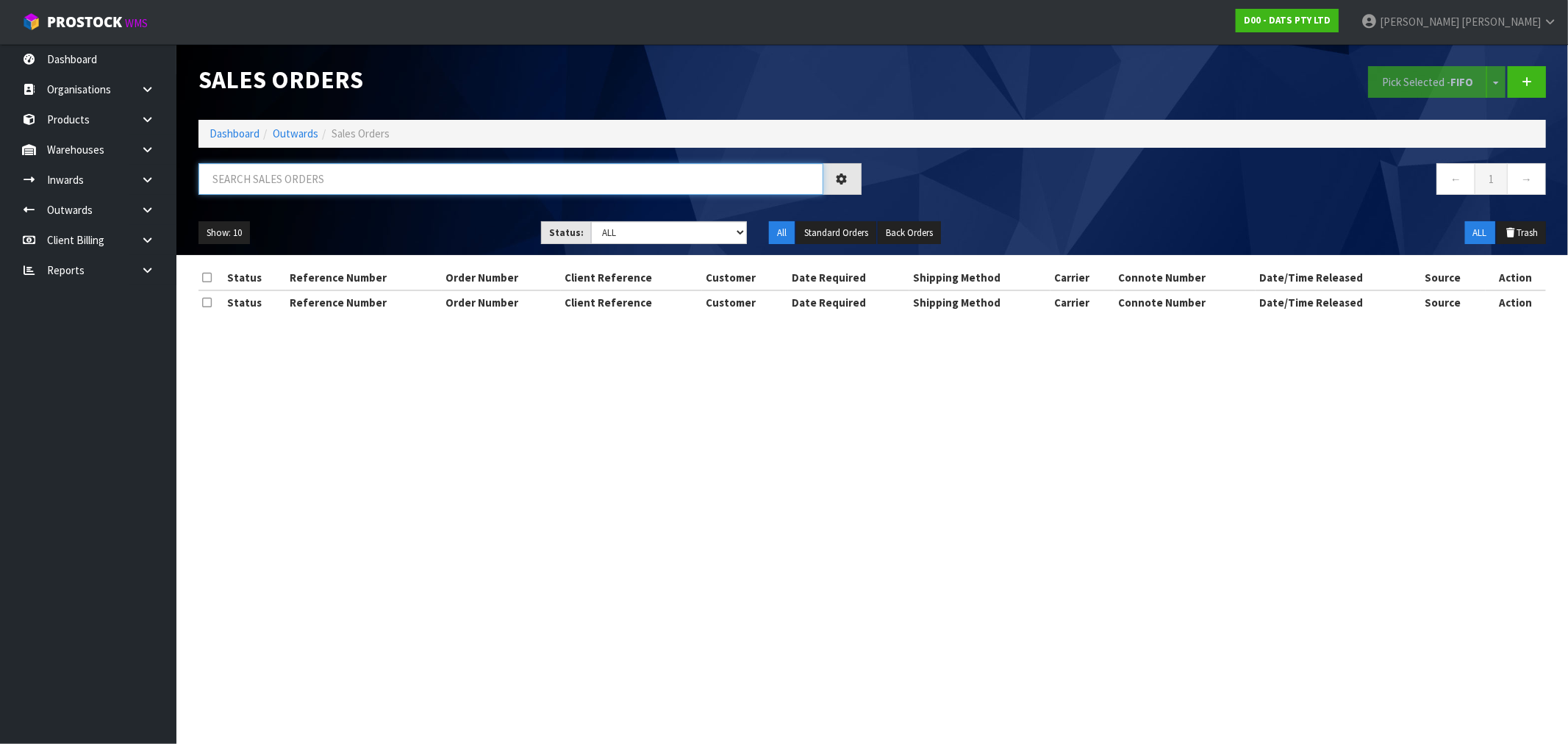
click at [353, 184] on input "text" at bounding box center [510, 179] width 625 height 32
